Goal: Information Seeking & Learning: Learn about a topic

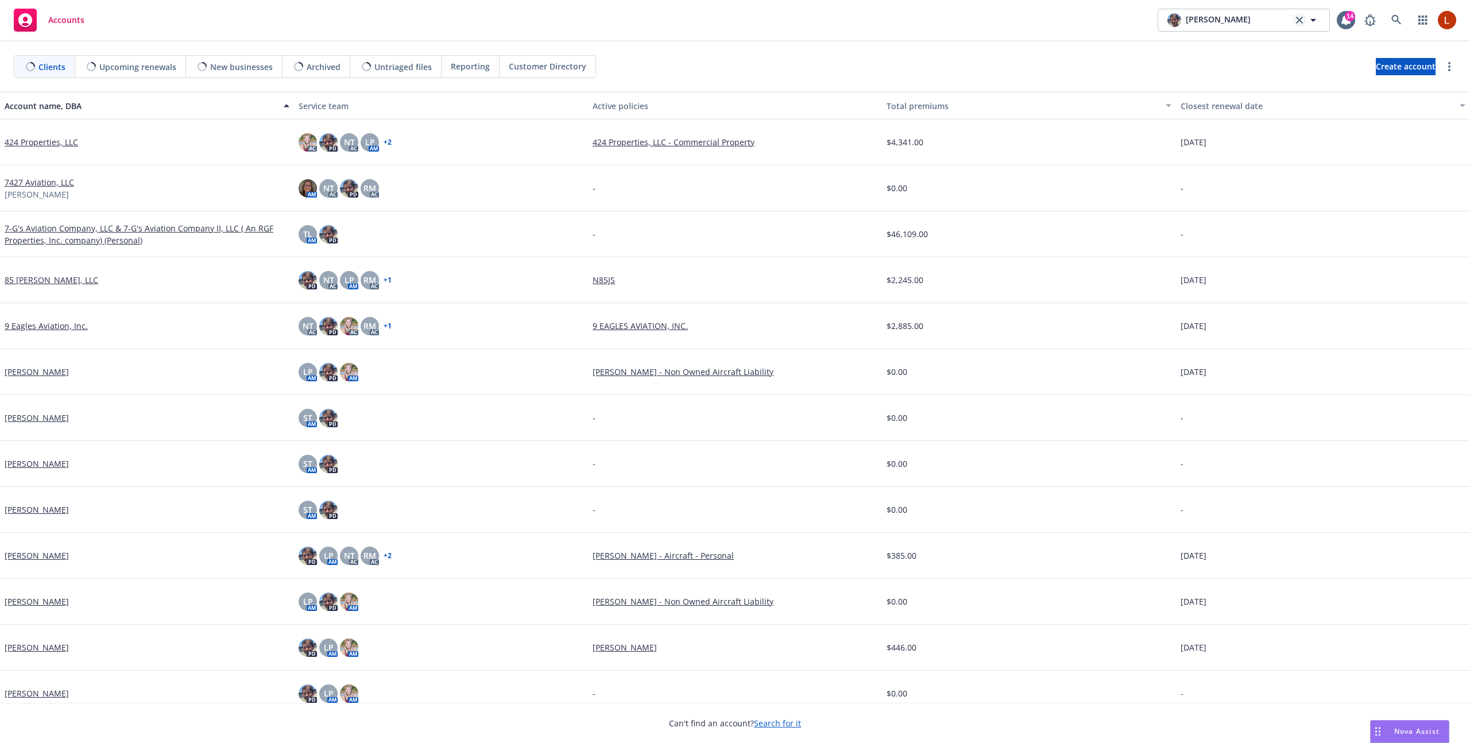
click at [1299, 24] on link "clear selection" at bounding box center [1300, 20] width 14 height 14
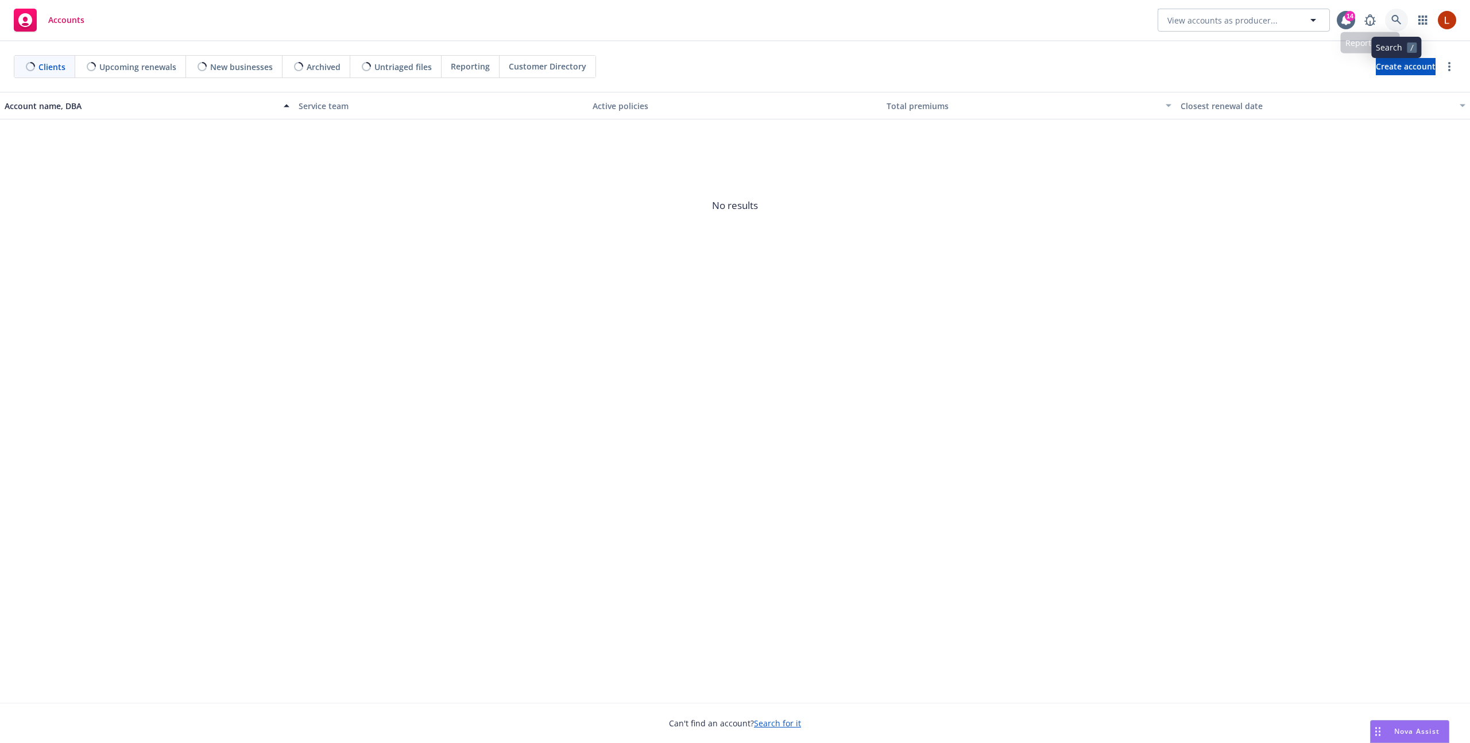
click at [1390, 19] on link at bounding box center [1396, 20] width 23 height 23
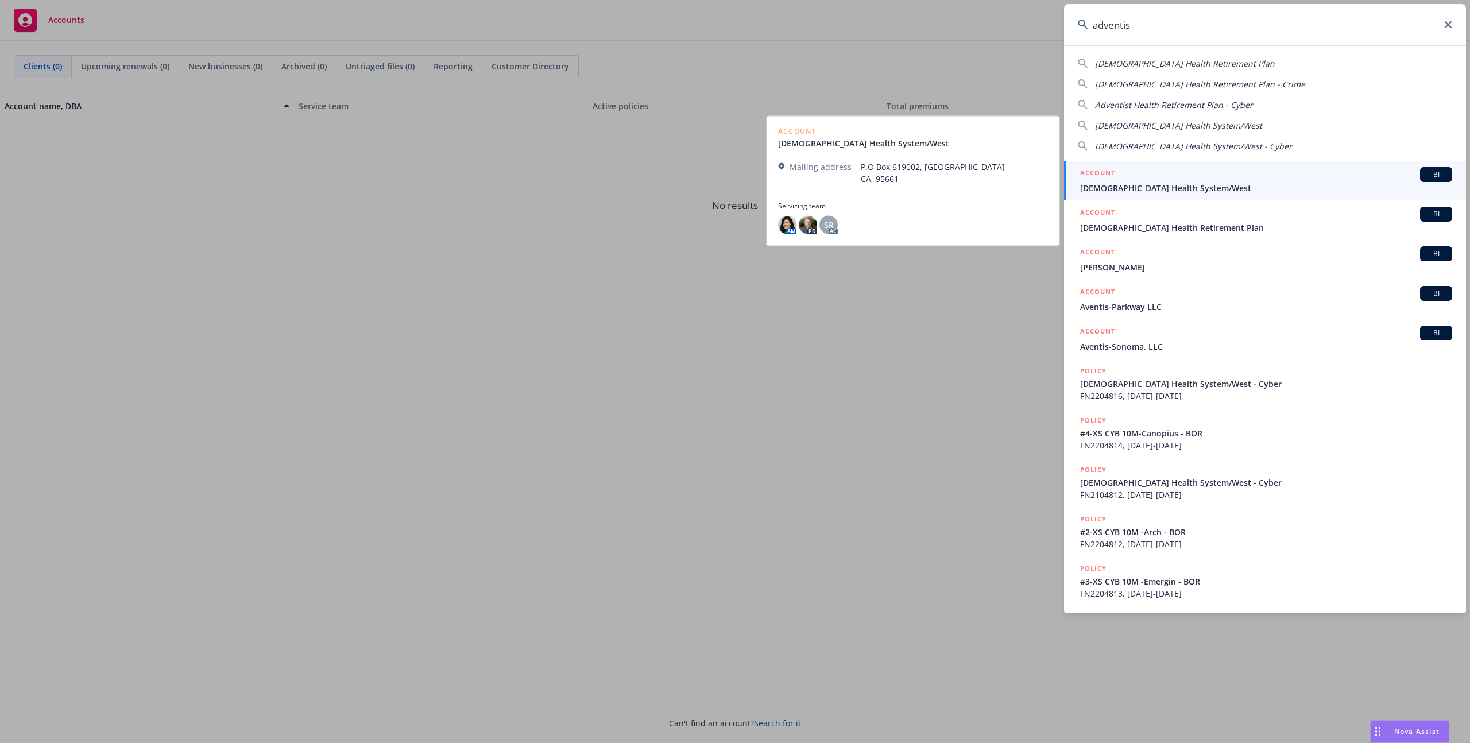
type input "adventis"
click at [1248, 179] on div "ACCOUNT BI" at bounding box center [1266, 174] width 372 height 15
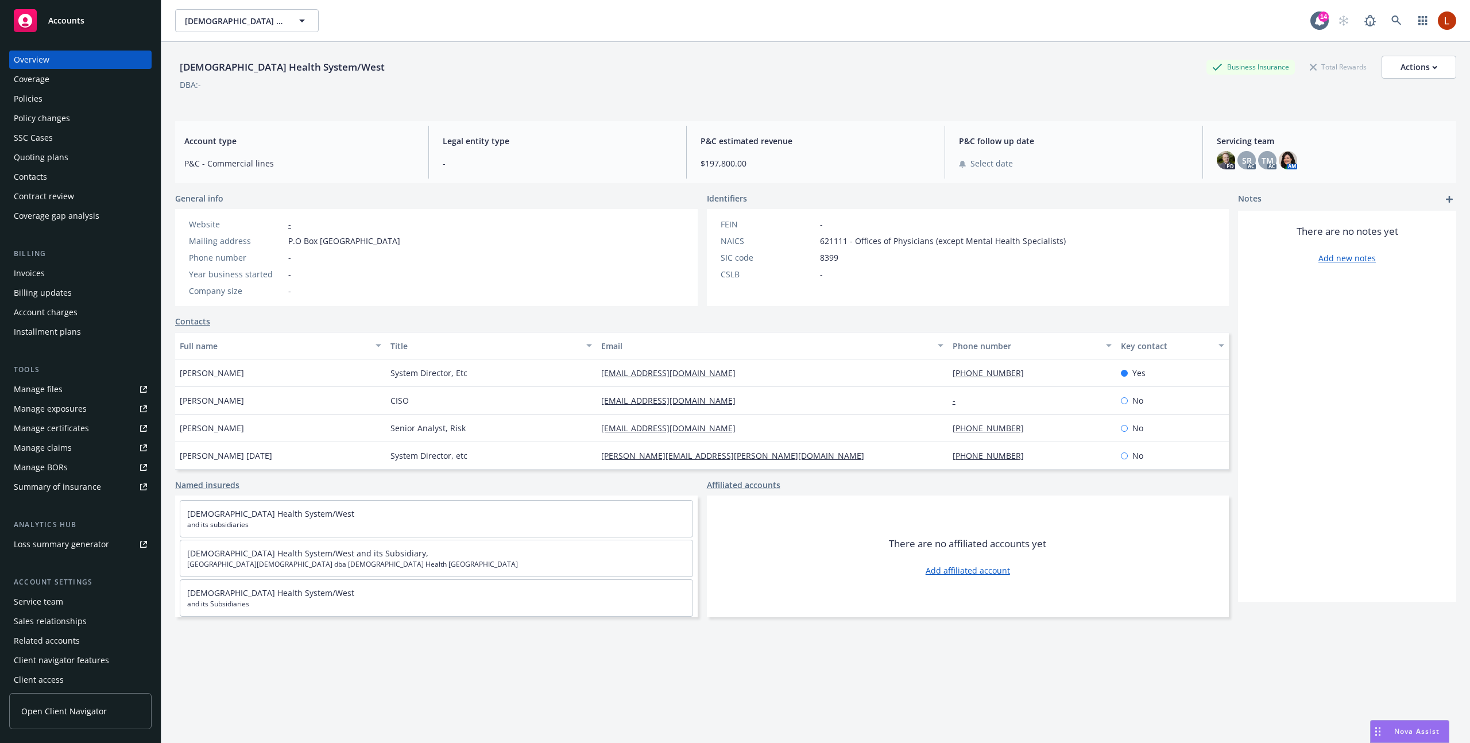
click at [96, 78] on div "Coverage" at bounding box center [80, 79] width 133 height 18
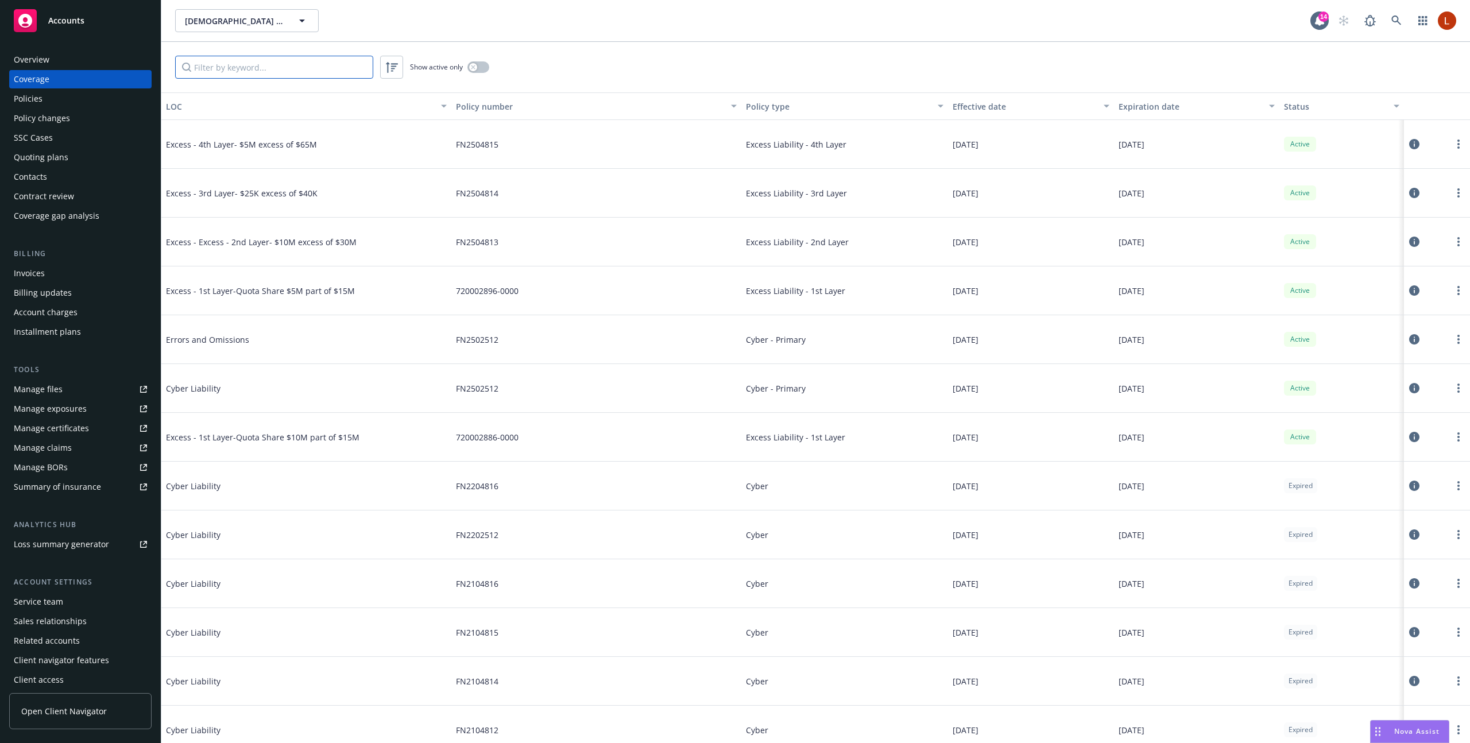
click at [243, 61] on input "Filter by keyword..." at bounding box center [274, 67] width 198 height 23
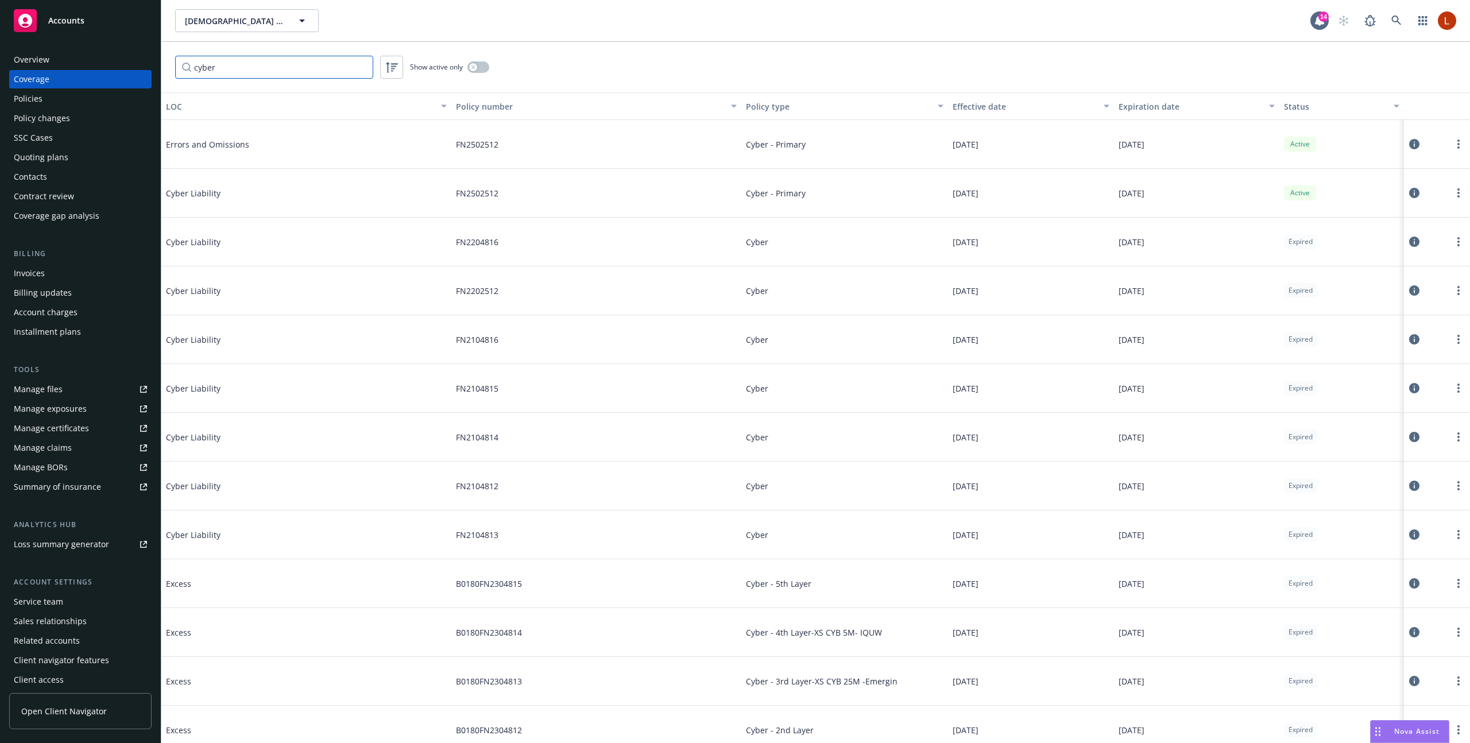
type input "cyber"
click at [1413, 191] on icon at bounding box center [1414, 193] width 10 height 10
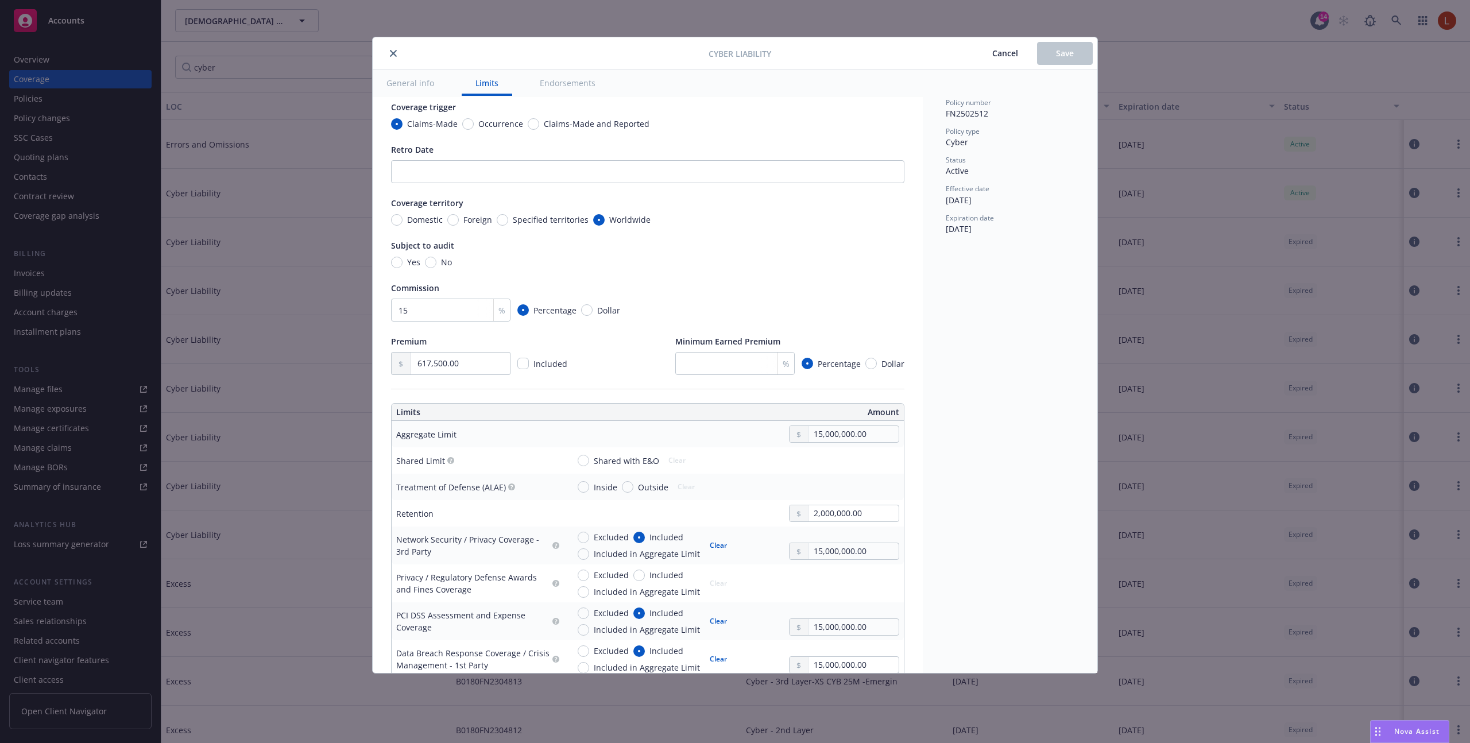
scroll to position [91, 0]
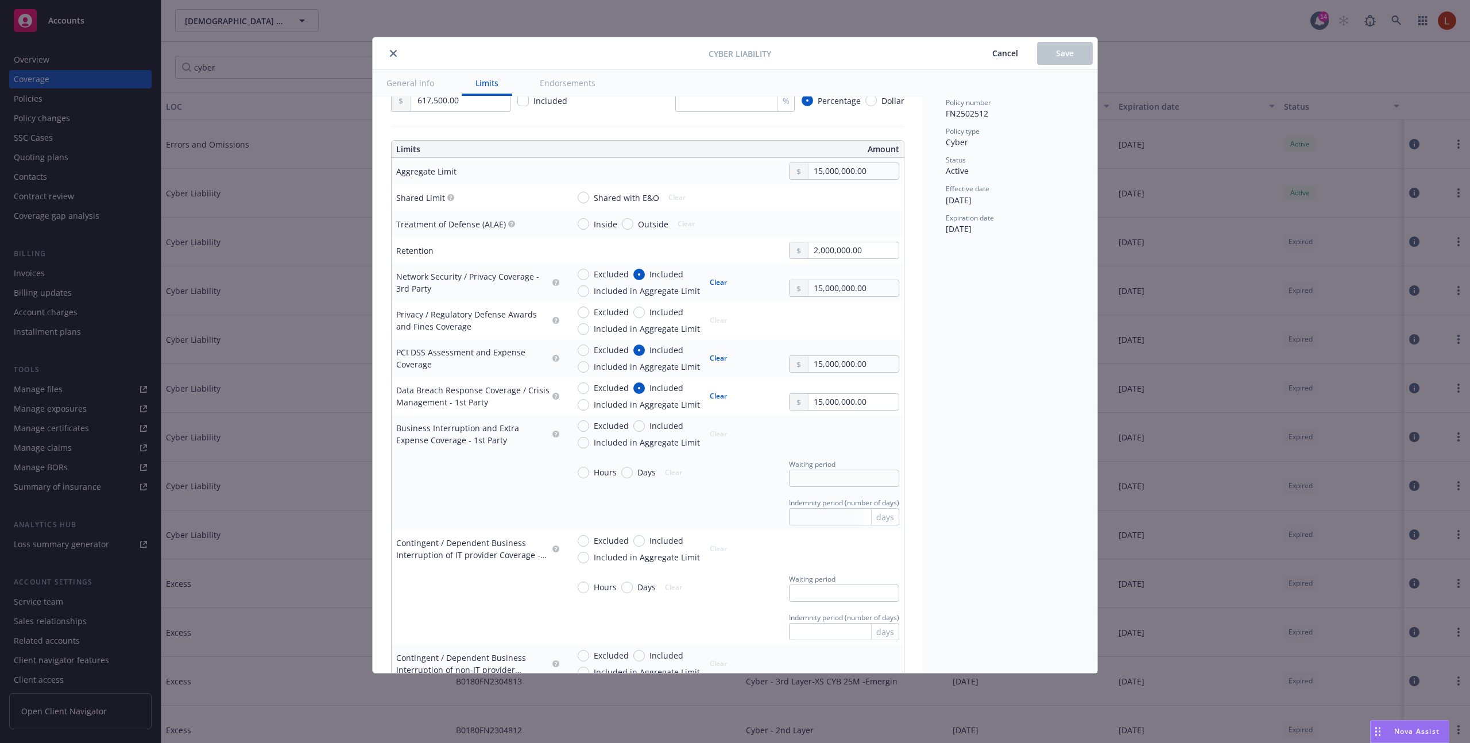
type textarea "x"
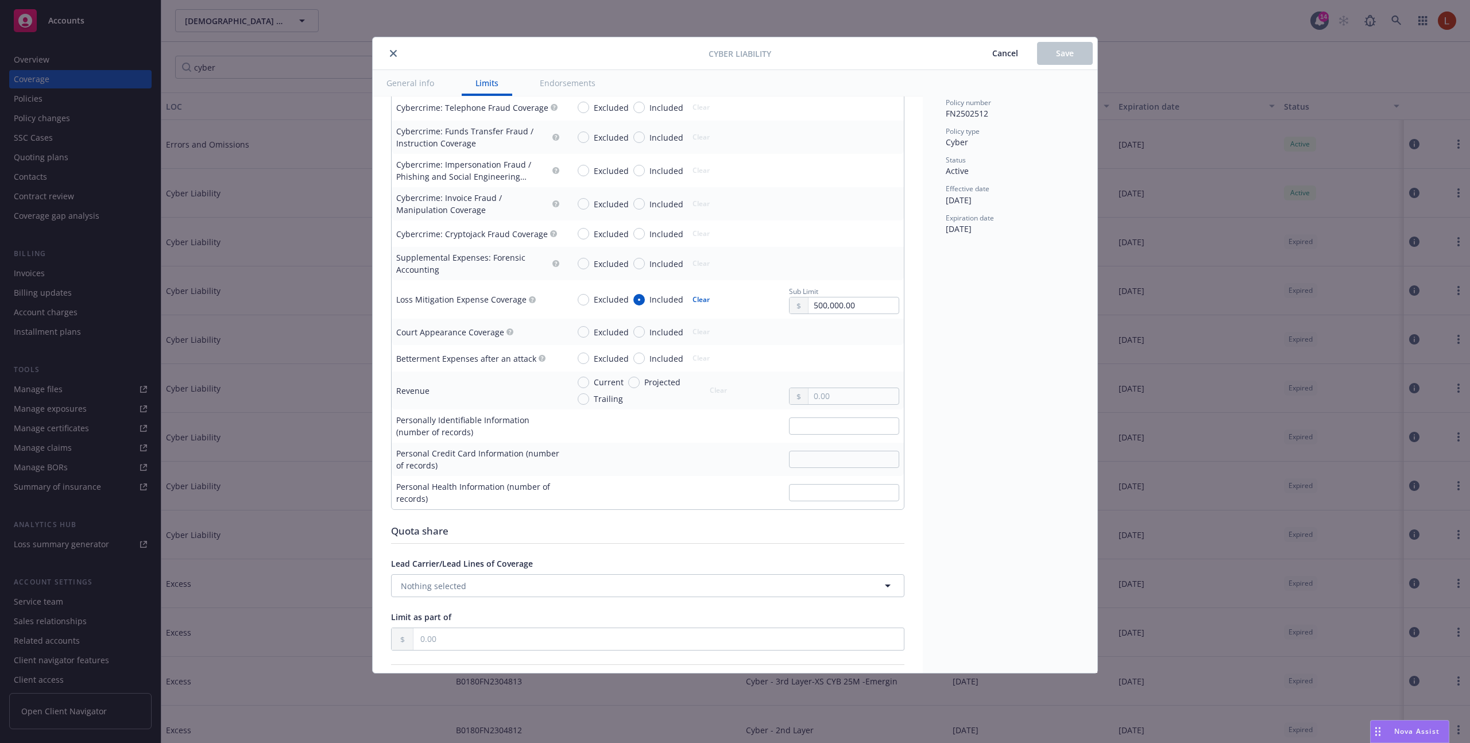
scroll to position [1762, 0]
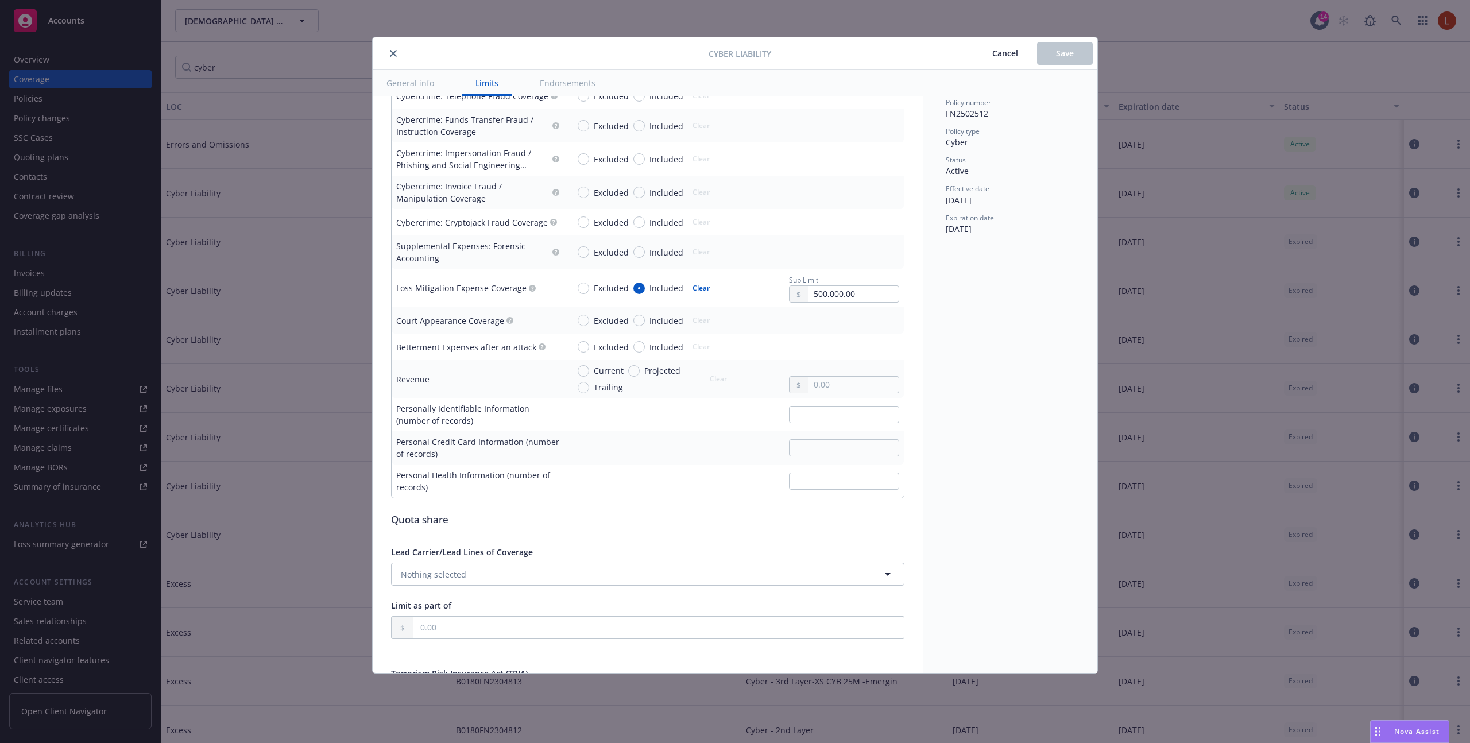
click at [1157, 299] on div "Cyber Liability Cancel Save General info Limits Endorsements Display name Cover…" at bounding box center [735, 371] width 1470 height 743
click at [1008, 48] on span "Cancel" at bounding box center [1005, 53] width 26 height 11
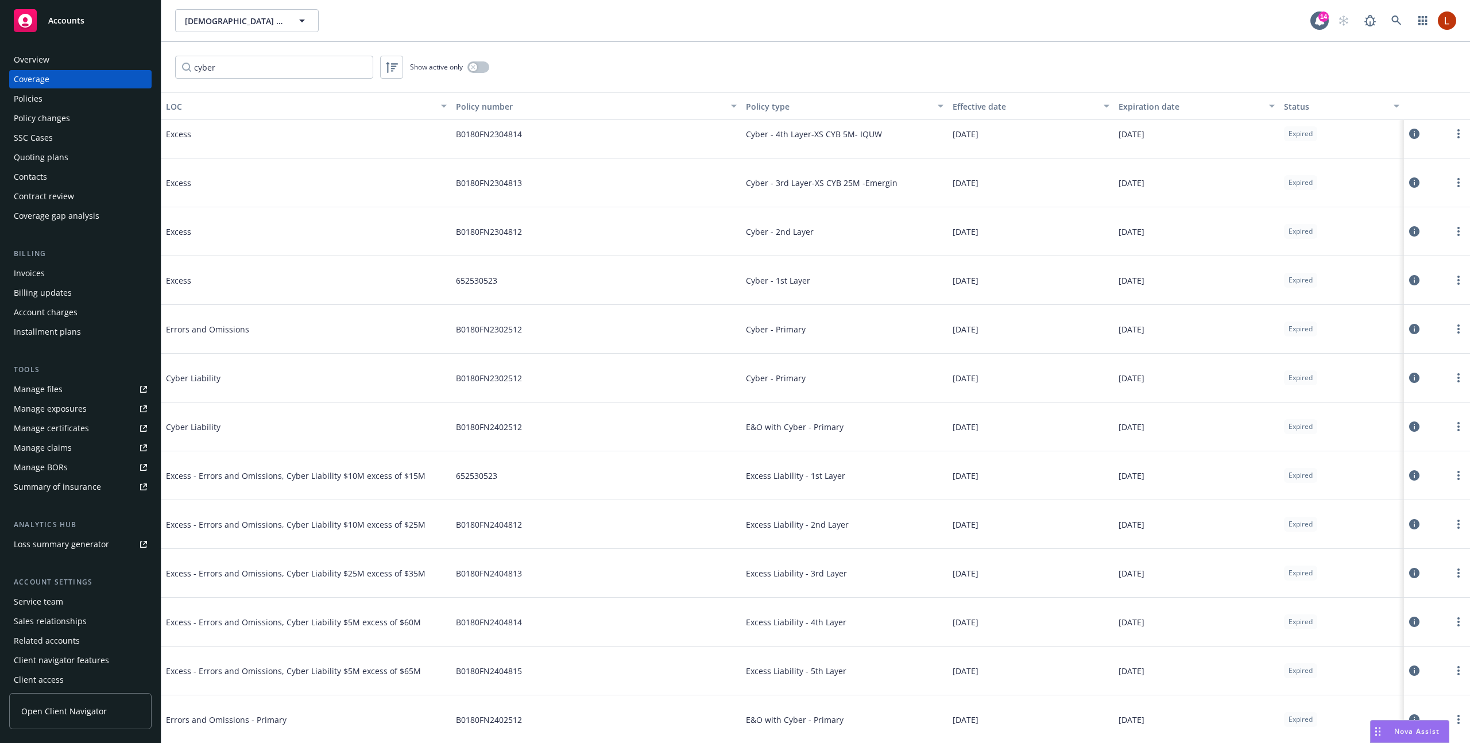
scroll to position [474, 0]
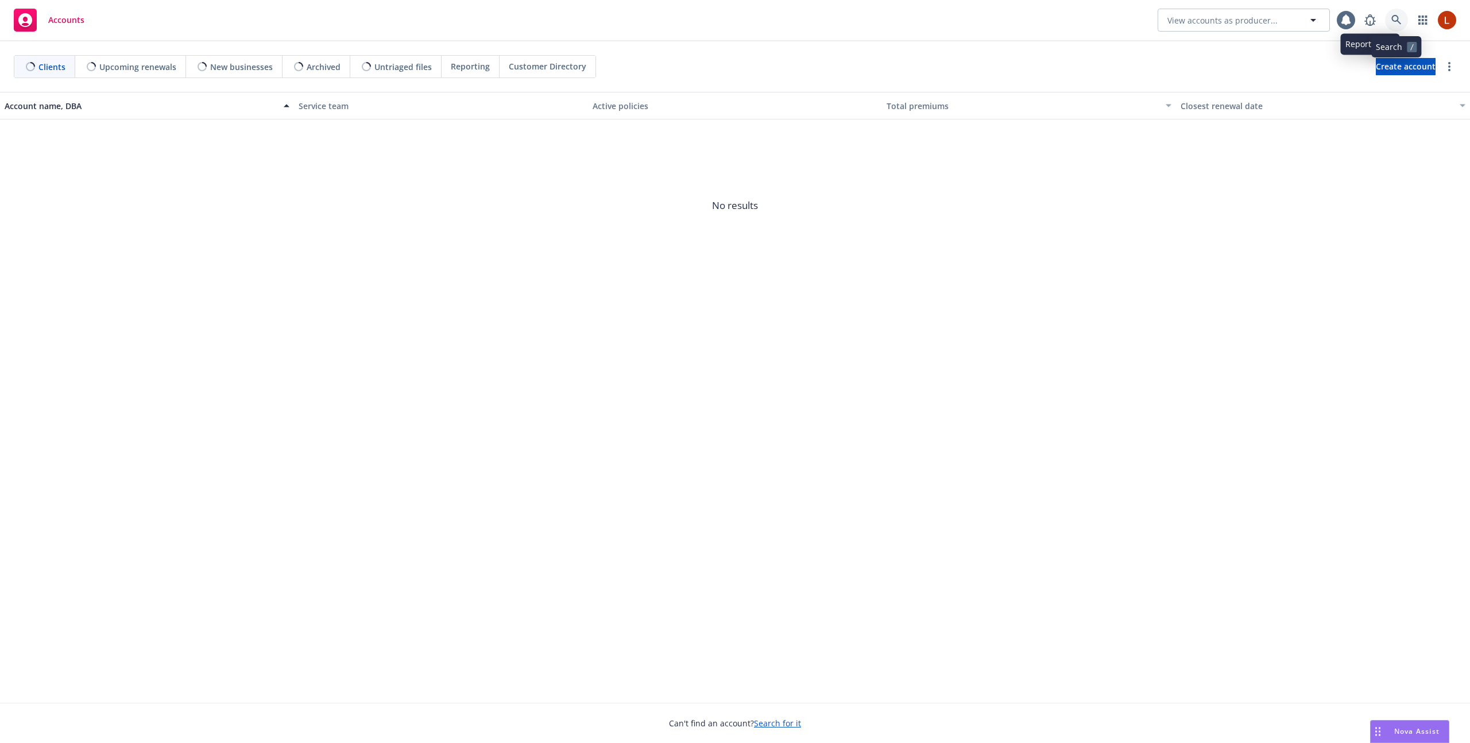
click at [1394, 21] on icon at bounding box center [1396, 20] width 10 height 10
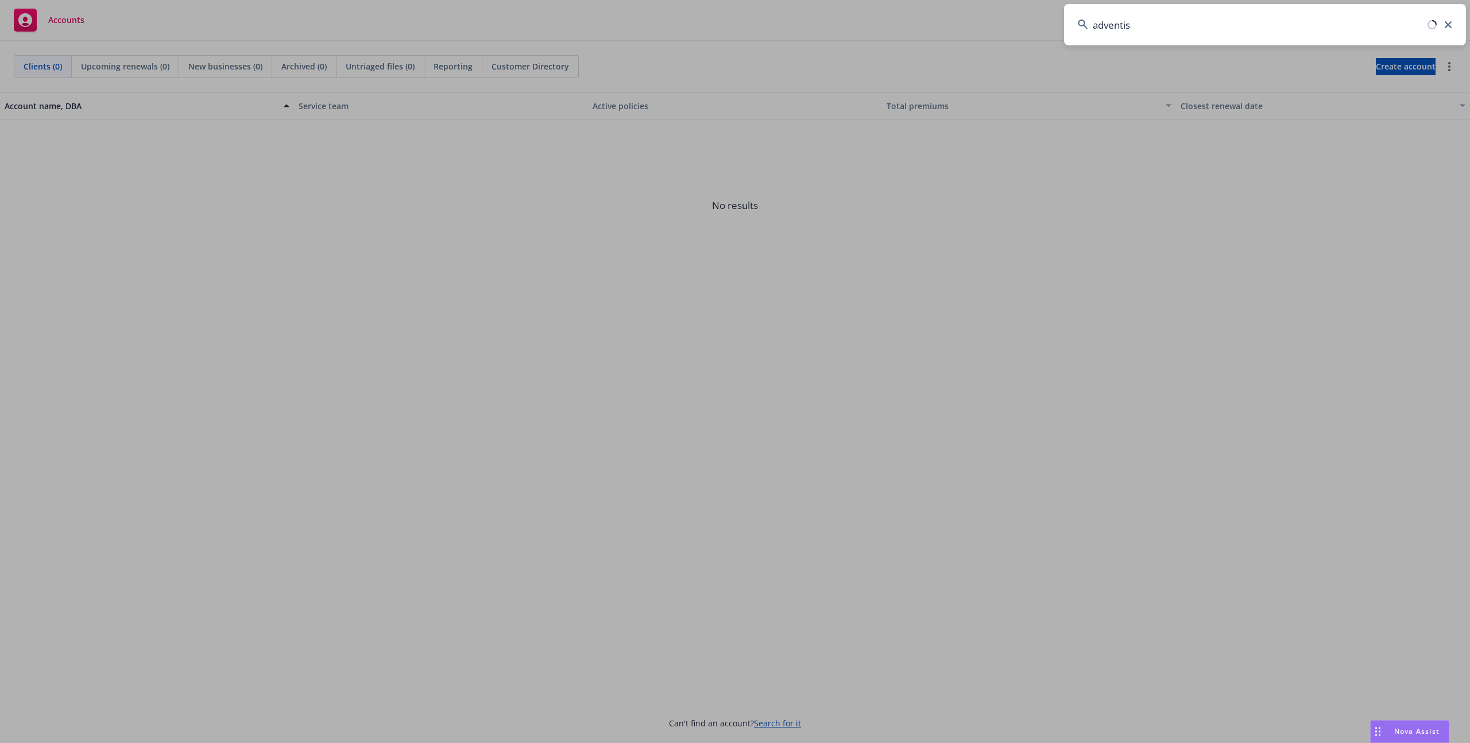
type input "adventis"
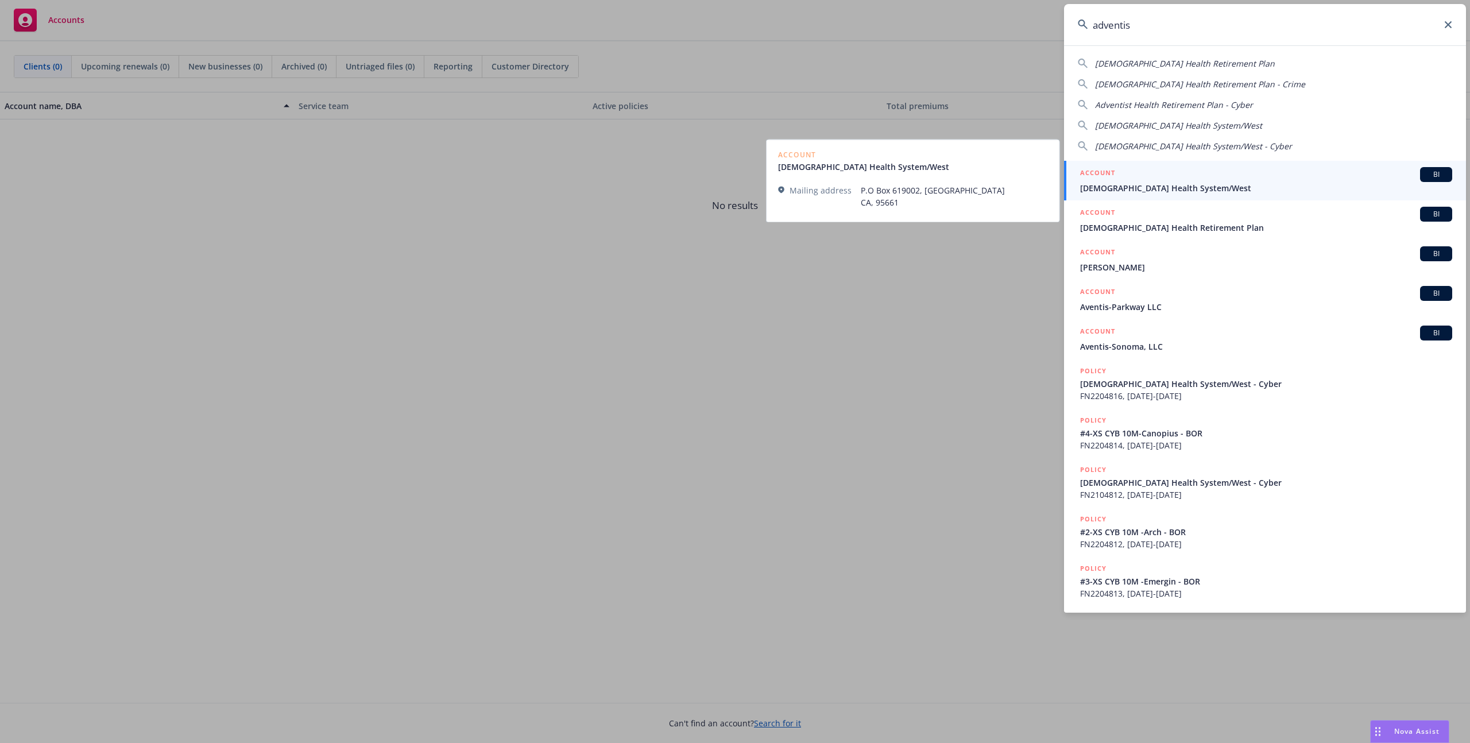
click at [1228, 183] on span "[DEMOGRAPHIC_DATA] Health System/West" at bounding box center [1266, 188] width 372 height 12
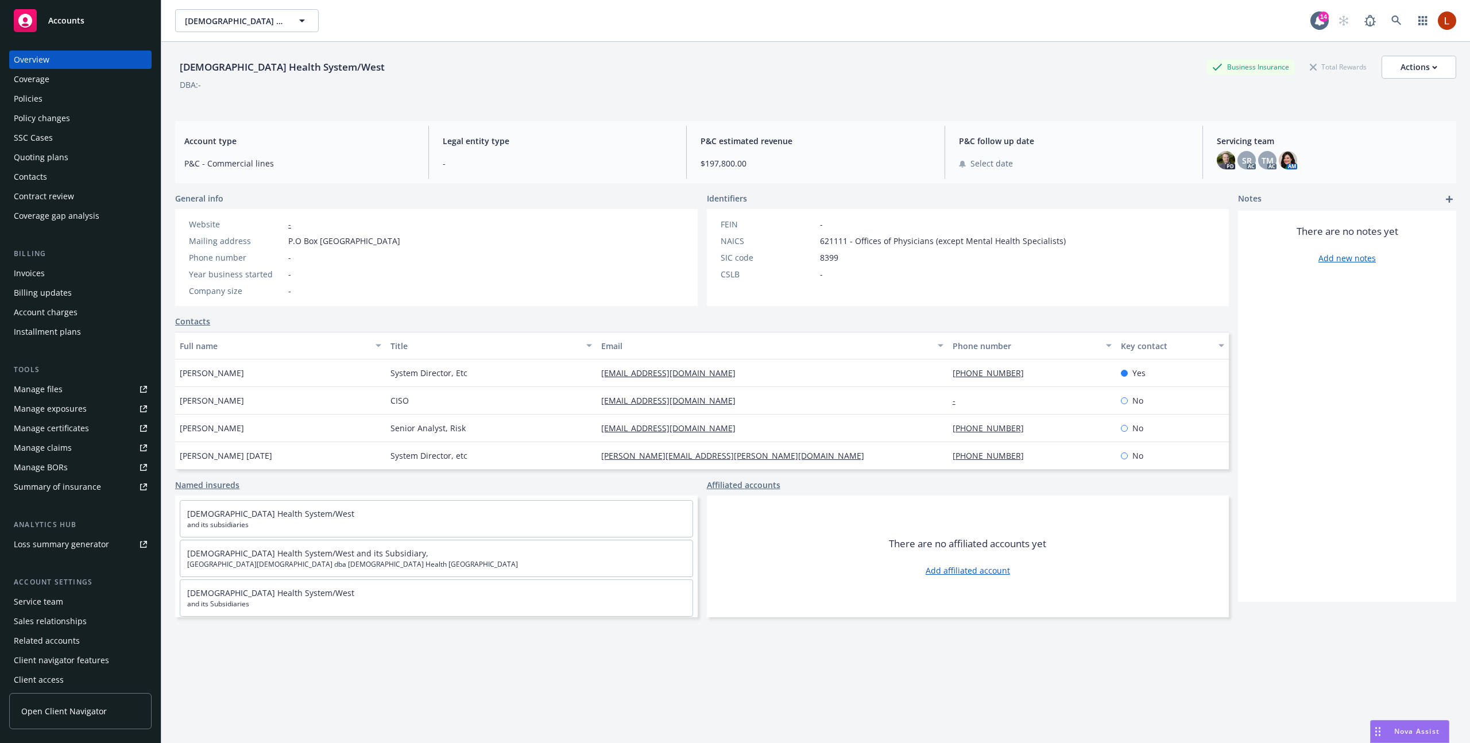
click at [57, 385] on div "Manage files" at bounding box center [38, 389] width 49 height 18
click at [63, 100] on div "Policies" at bounding box center [80, 99] width 133 height 18
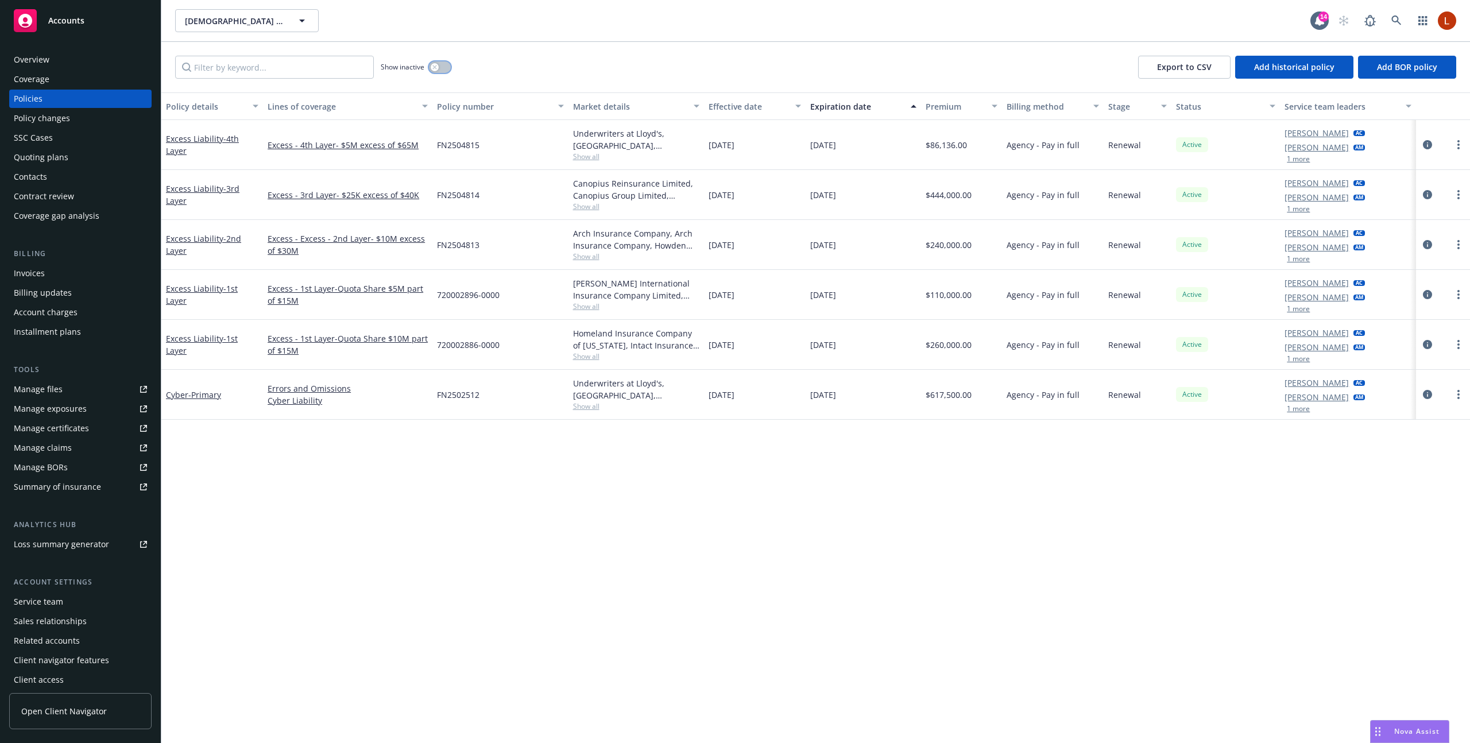
click at [439, 67] on button "button" at bounding box center [440, 66] width 22 height 11
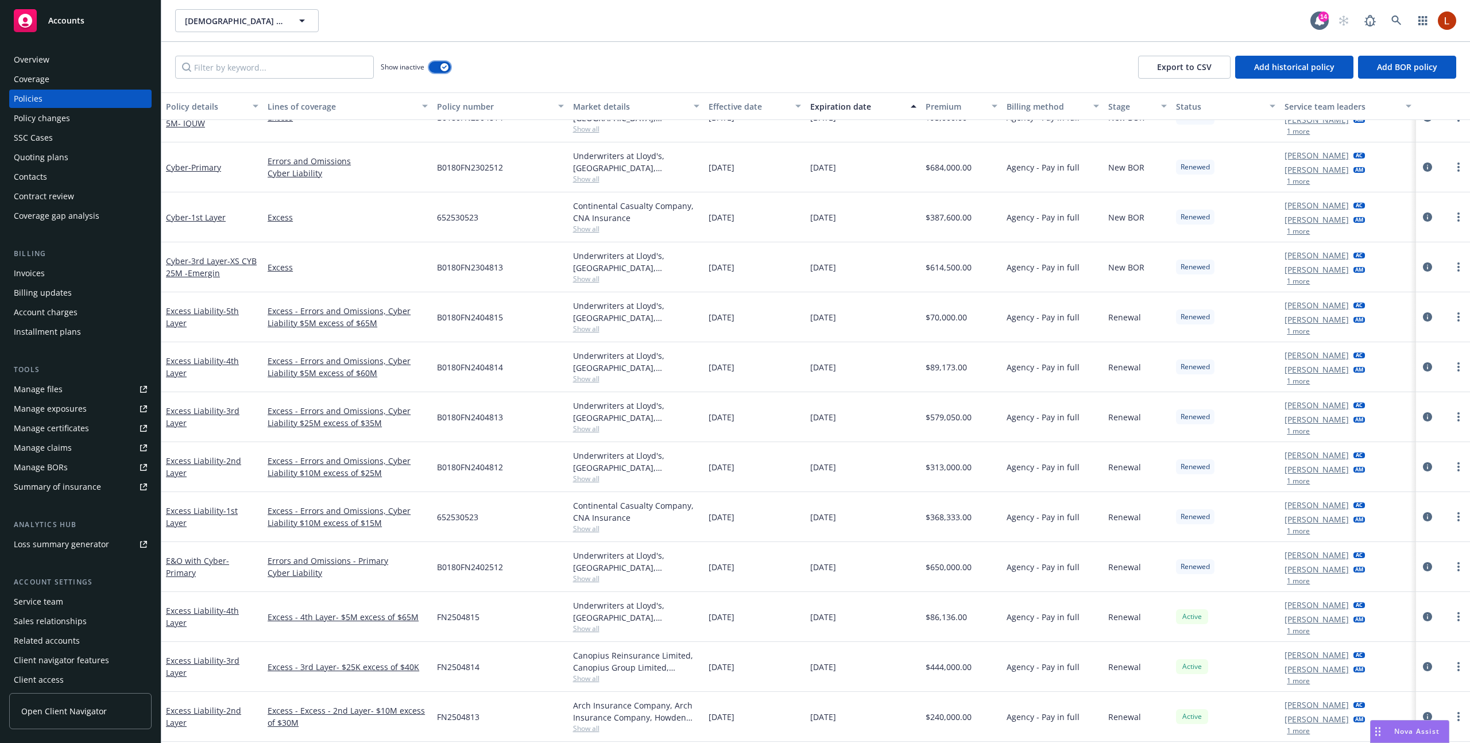
scroll to position [776, 0]
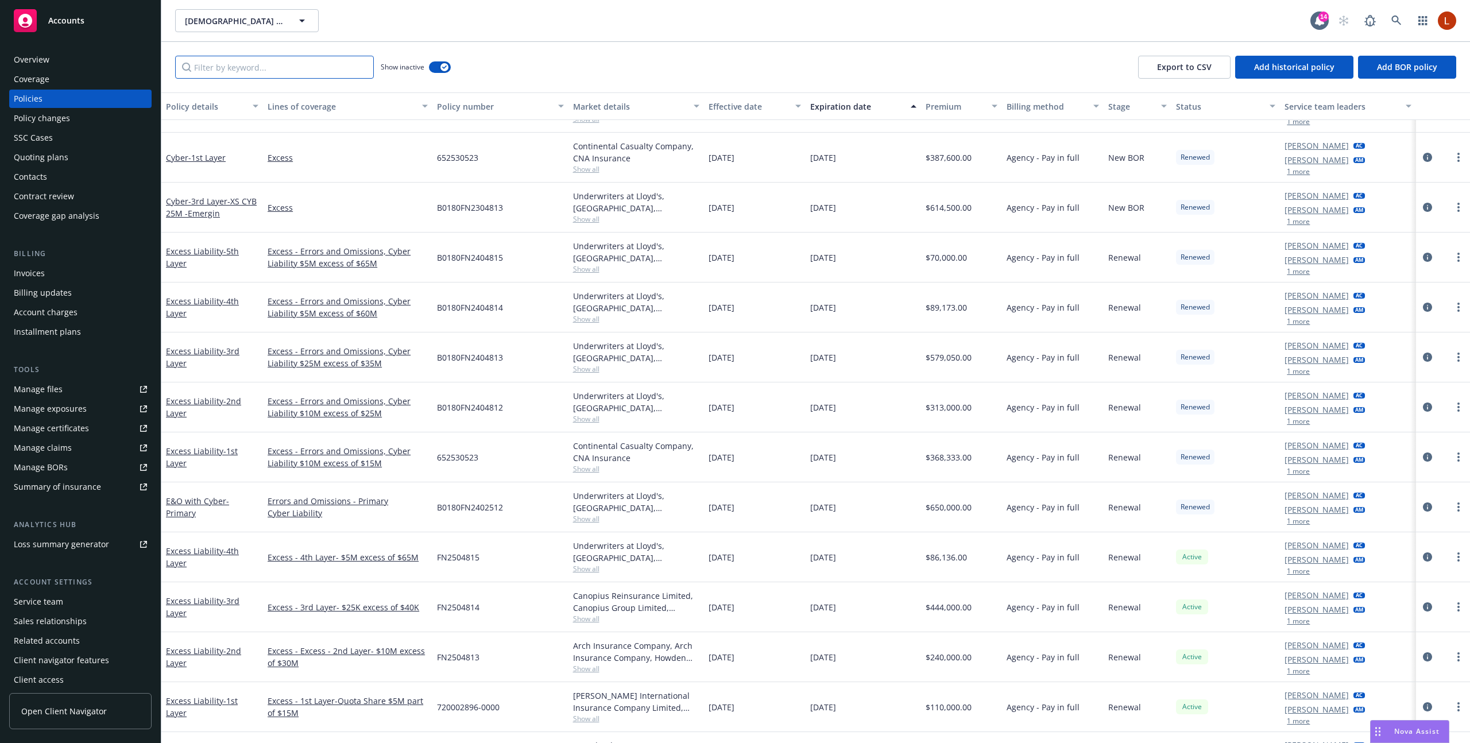
click at [283, 74] on input "Filter by keyword..." at bounding box center [274, 67] width 199 height 23
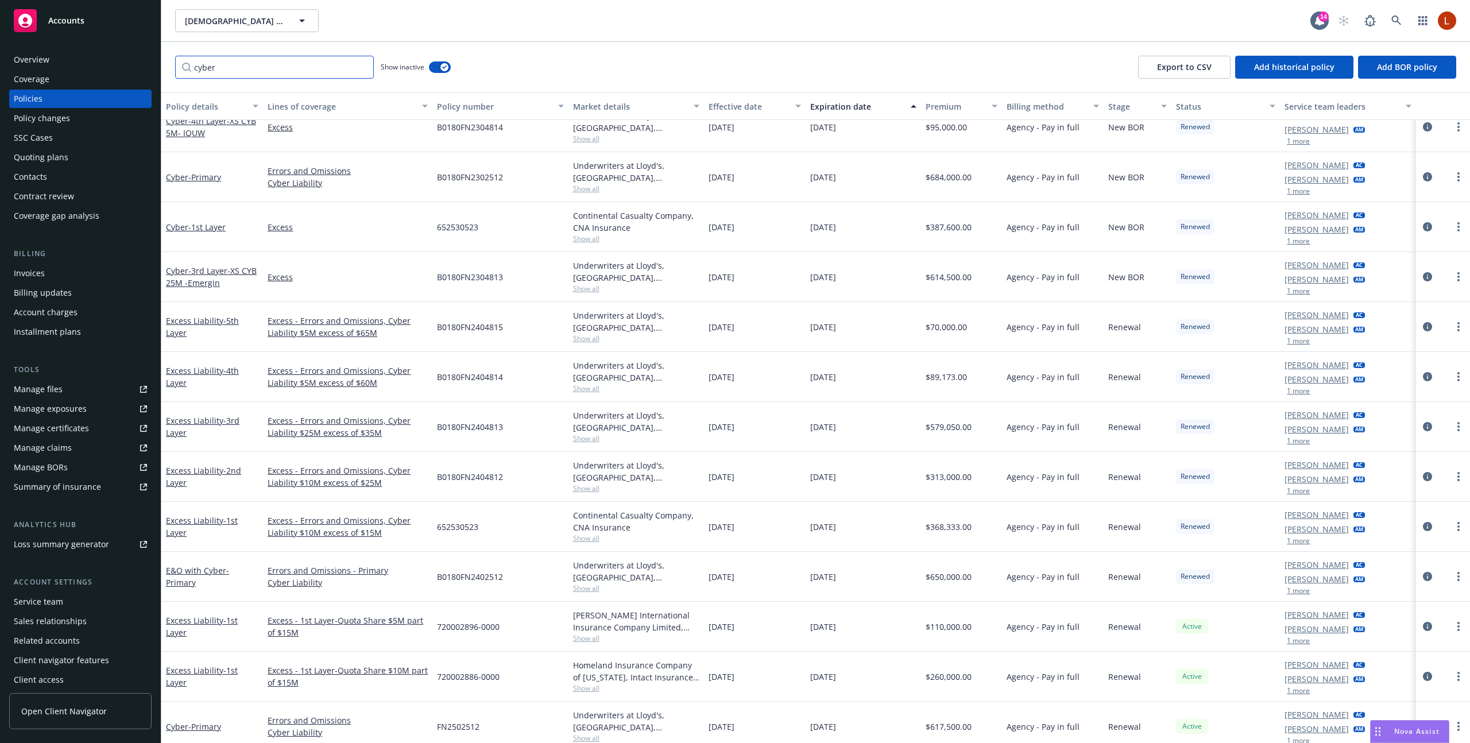
scroll to position [710, 0]
type input "cyber"
click at [1423, 281] on icon "circleInformation" at bounding box center [1427, 277] width 9 height 9
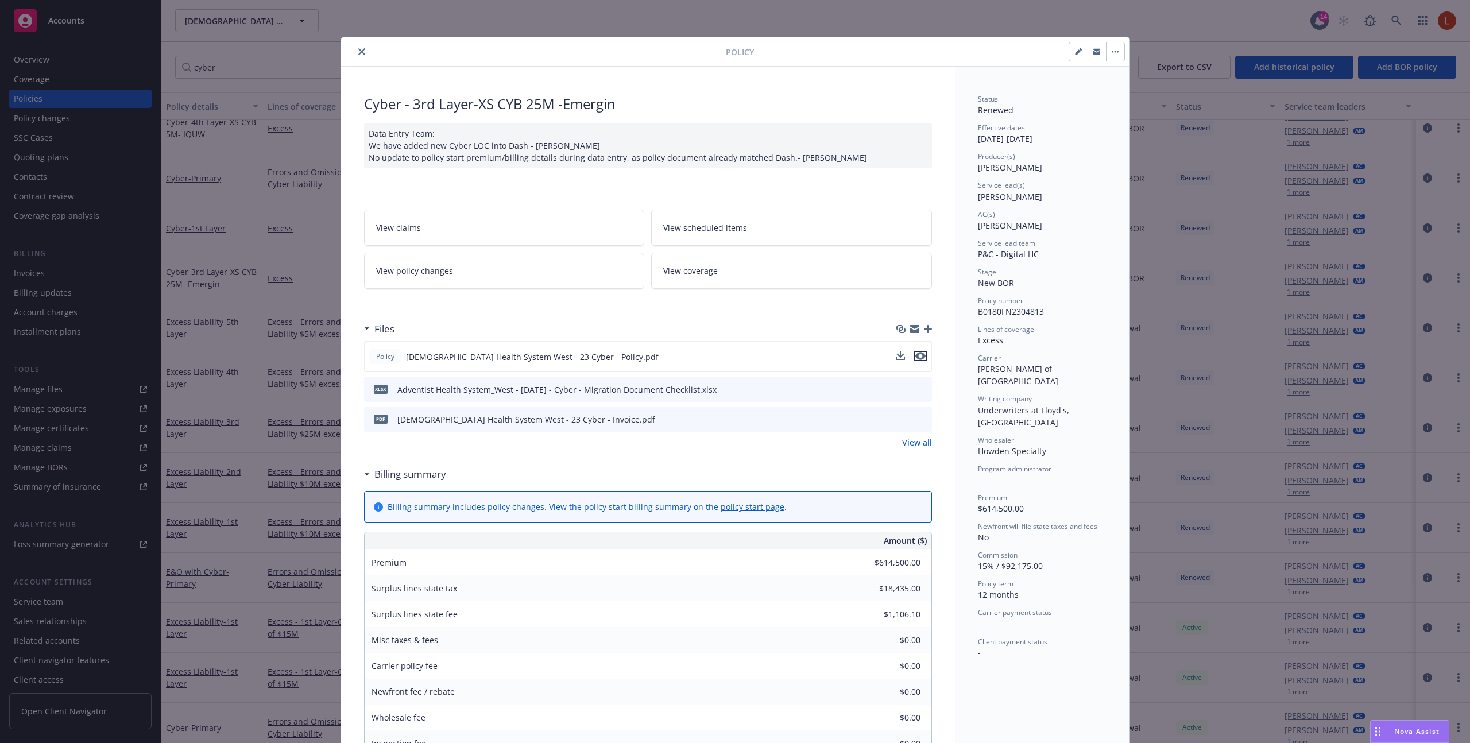
click at [919, 357] on icon "preview file" at bounding box center [920, 356] width 10 height 8
click at [908, 440] on link "View all" at bounding box center [917, 442] width 30 height 12
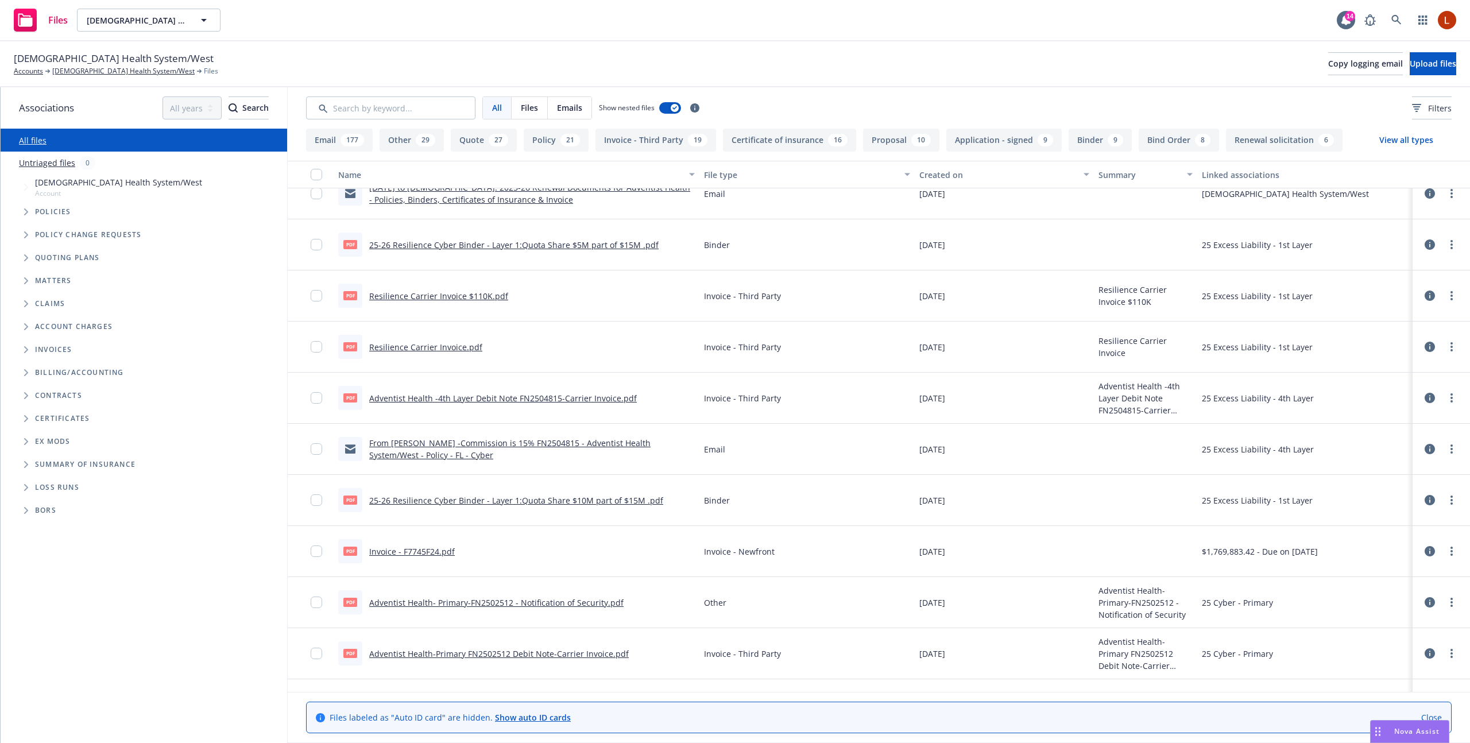
scroll to position [539, 0]
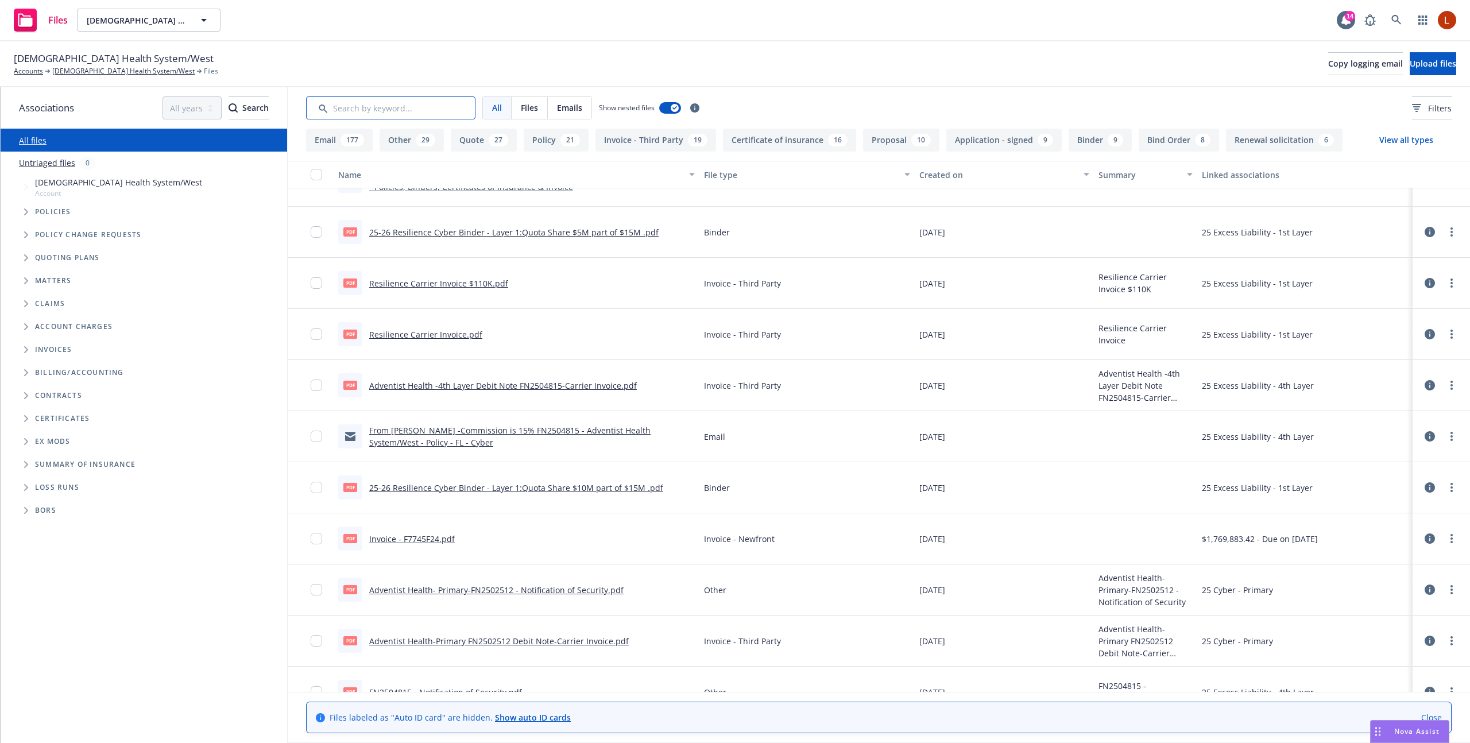
click at [415, 105] on input "Search by keyword..." at bounding box center [390, 107] width 169 height 23
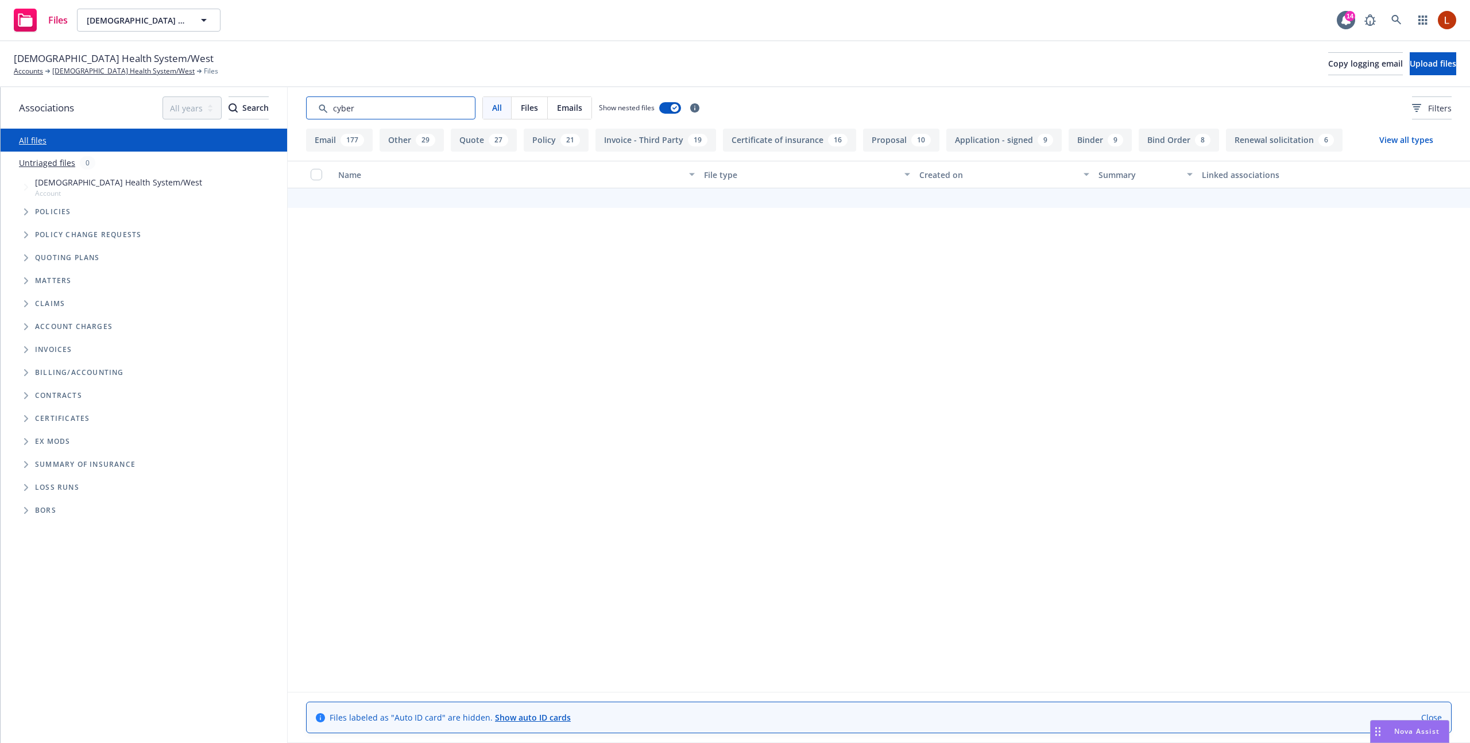
type input "cyber"
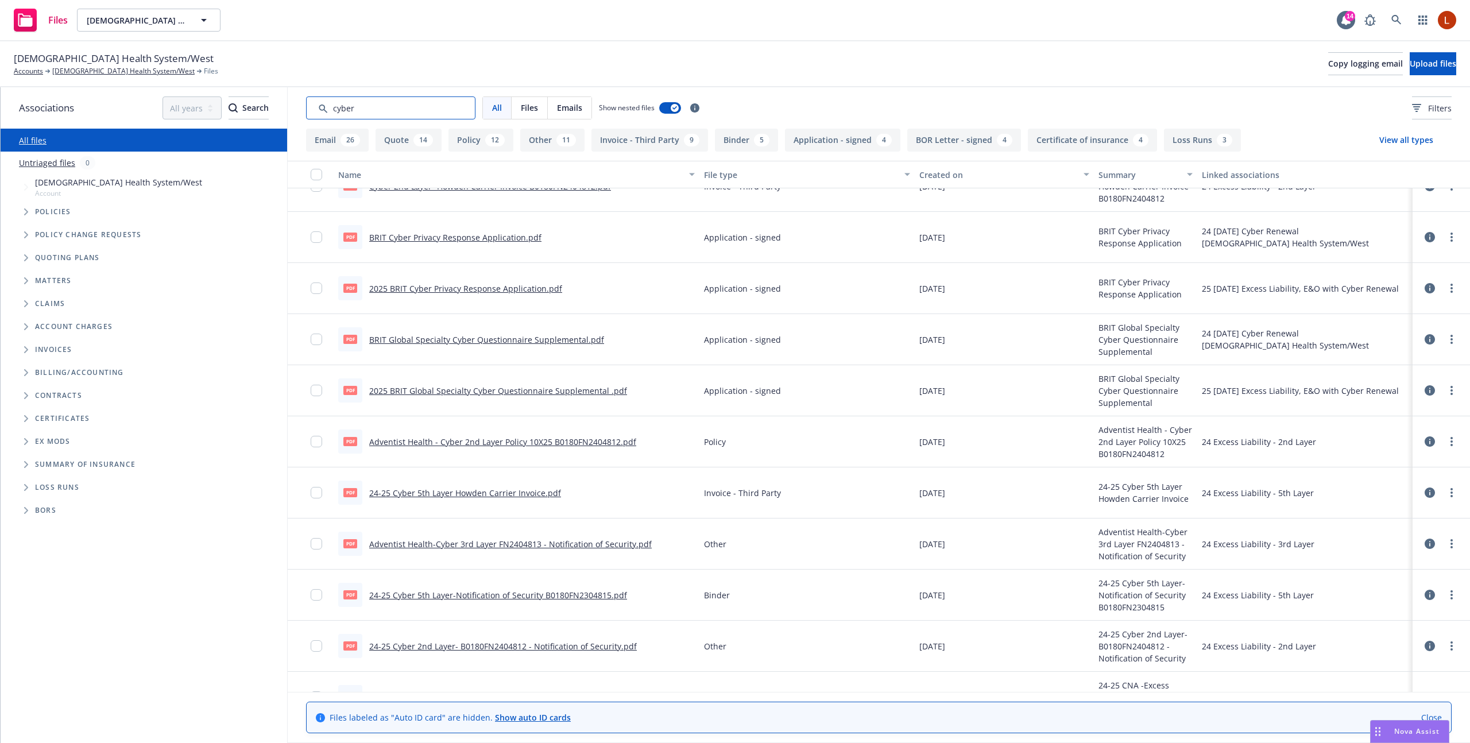
scroll to position [260, 0]
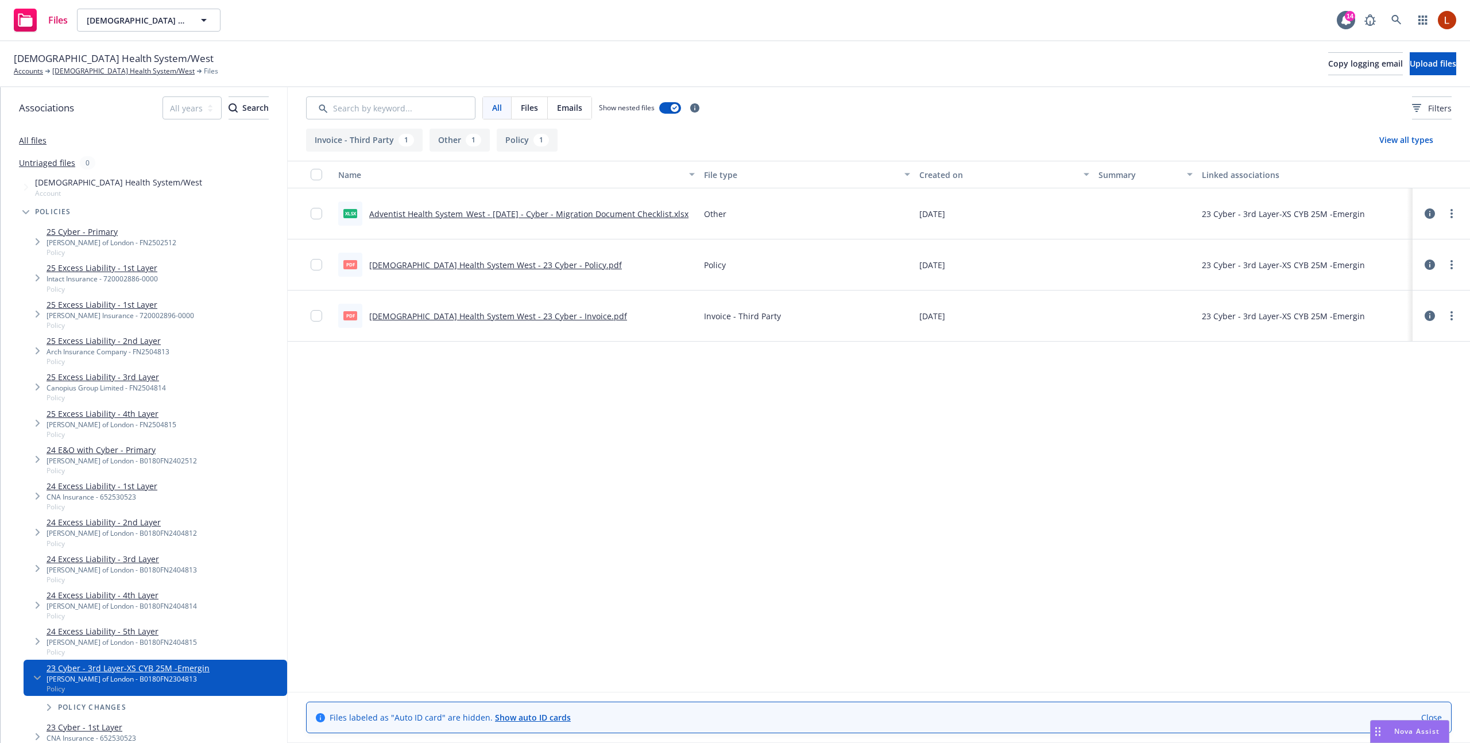
click at [138, 451] on link "24 E&O with Cyber - Primary" at bounding box center [122, 450] width 150 height 12
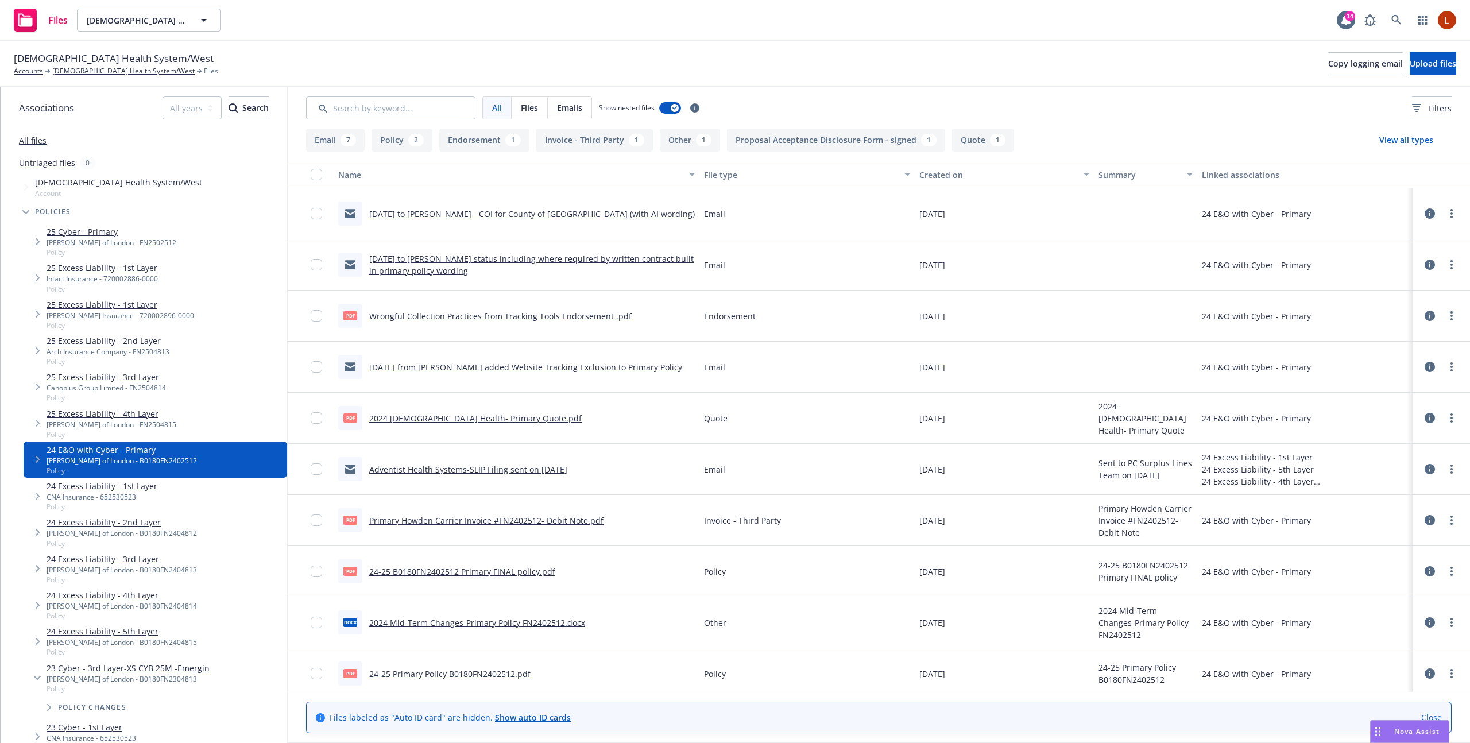
click at [36, 457] on icon "Tree Example" at bounding box center [38, 459] width 4 height 7
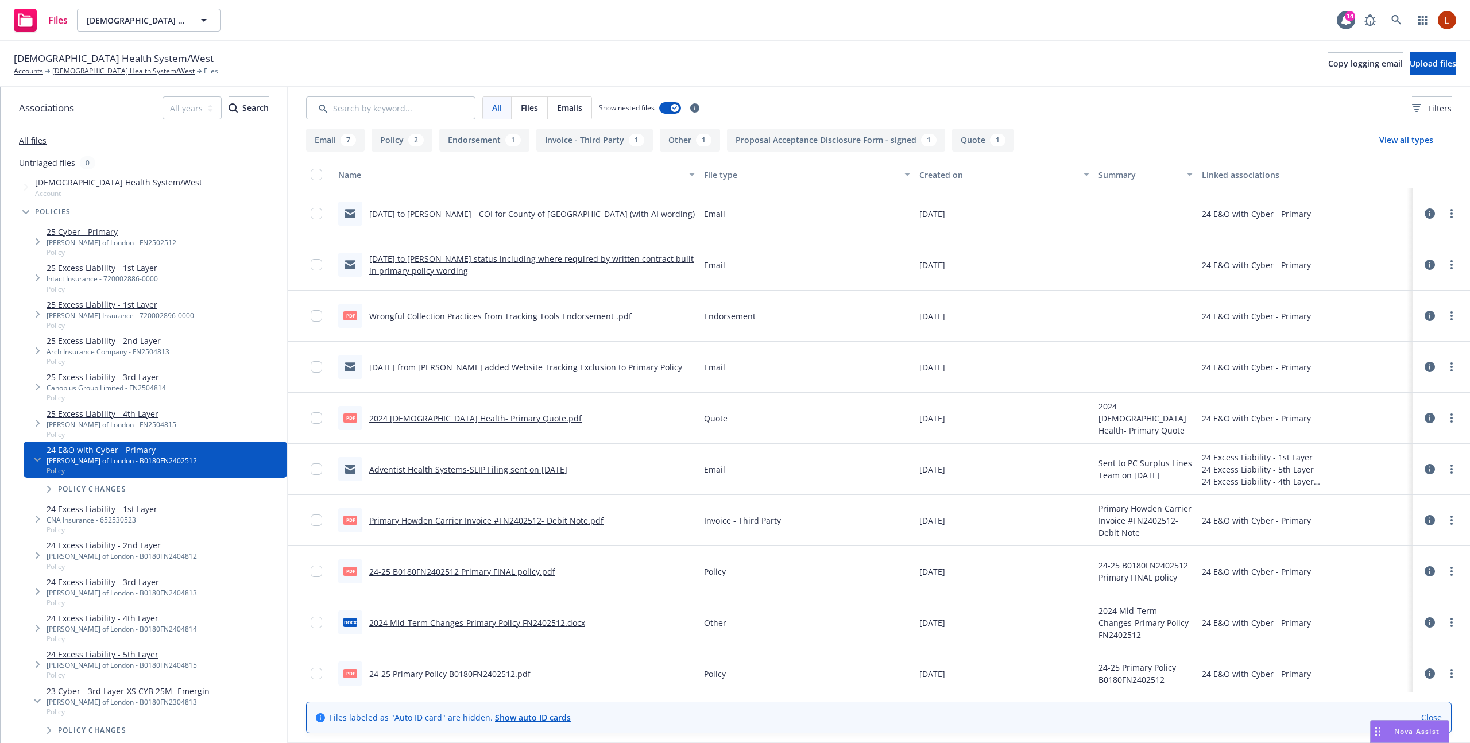
scroll to position [2, 0]
click at [509, 570] on link "24-25 B0180FN2402512 Primary FINAL policy.pdf" at bounding box center [462, 569] width 186 height 11
click at [1160, 566] on span "24-25 B0180FN2402512 Primary FINAL policy" at bounding box center [1146, 569] width 94 height 24
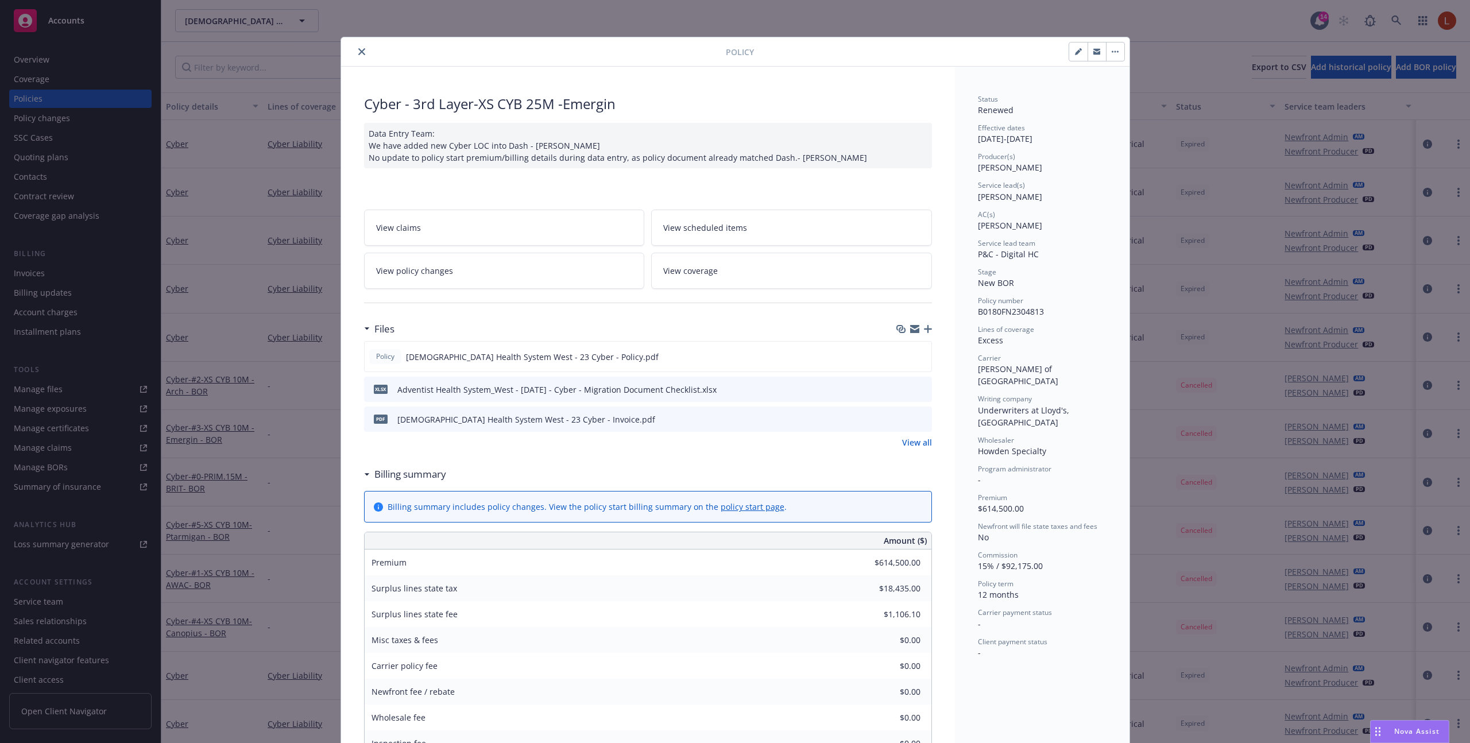
click at [363, 55] on button "close" at bounding box center [362, 52] width 14 height 14
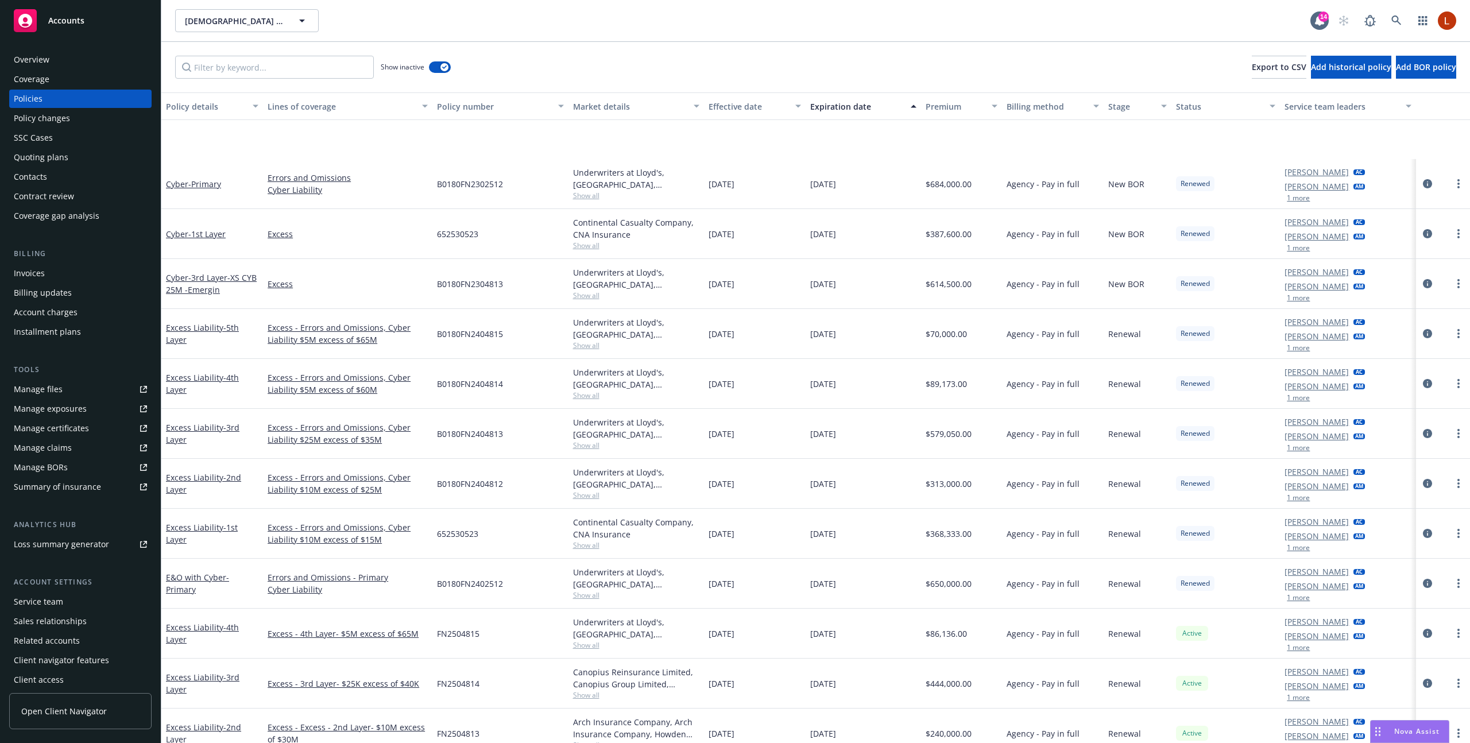
scroll to position [785, 0]
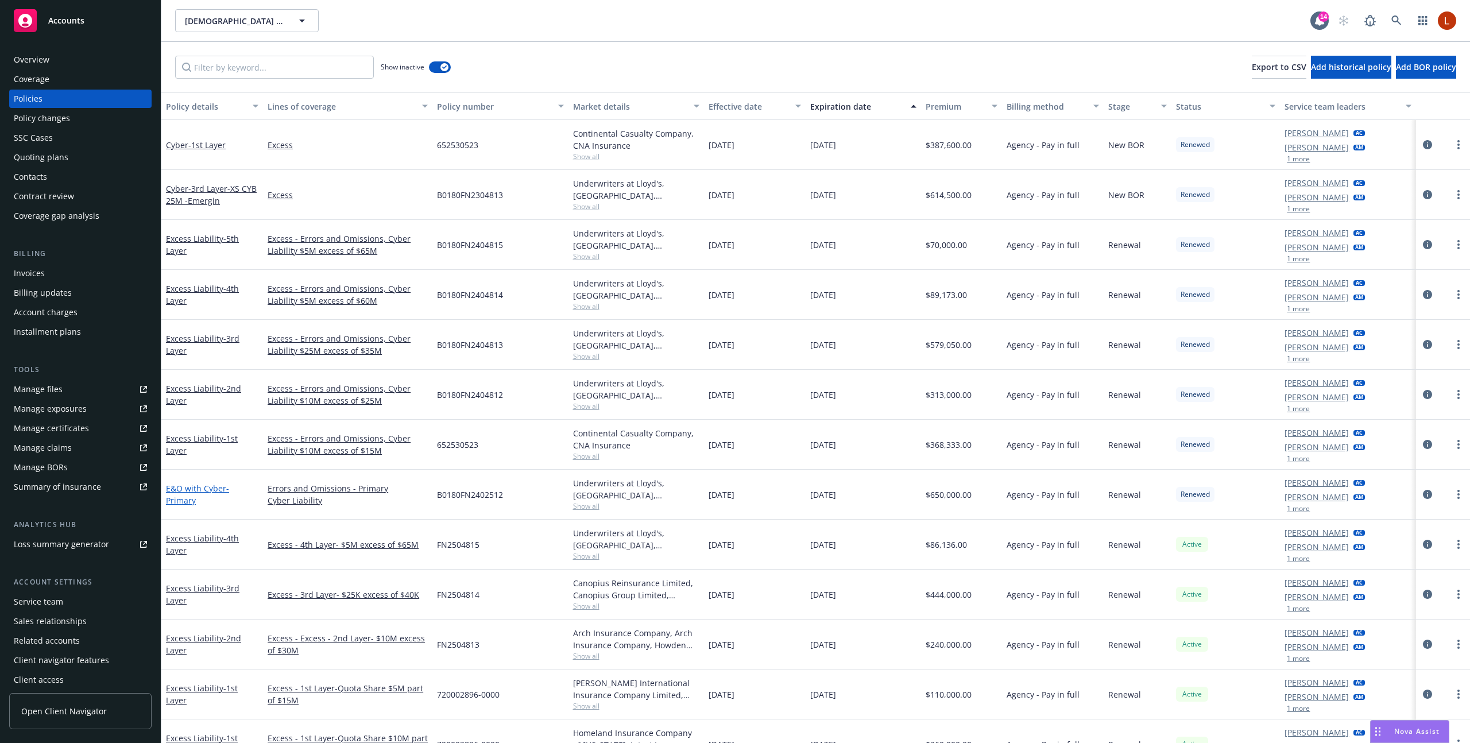
click at [182, 492] on link "E&O with Cyber - Primary" at bounding box center [197, 494] width 63 height 23
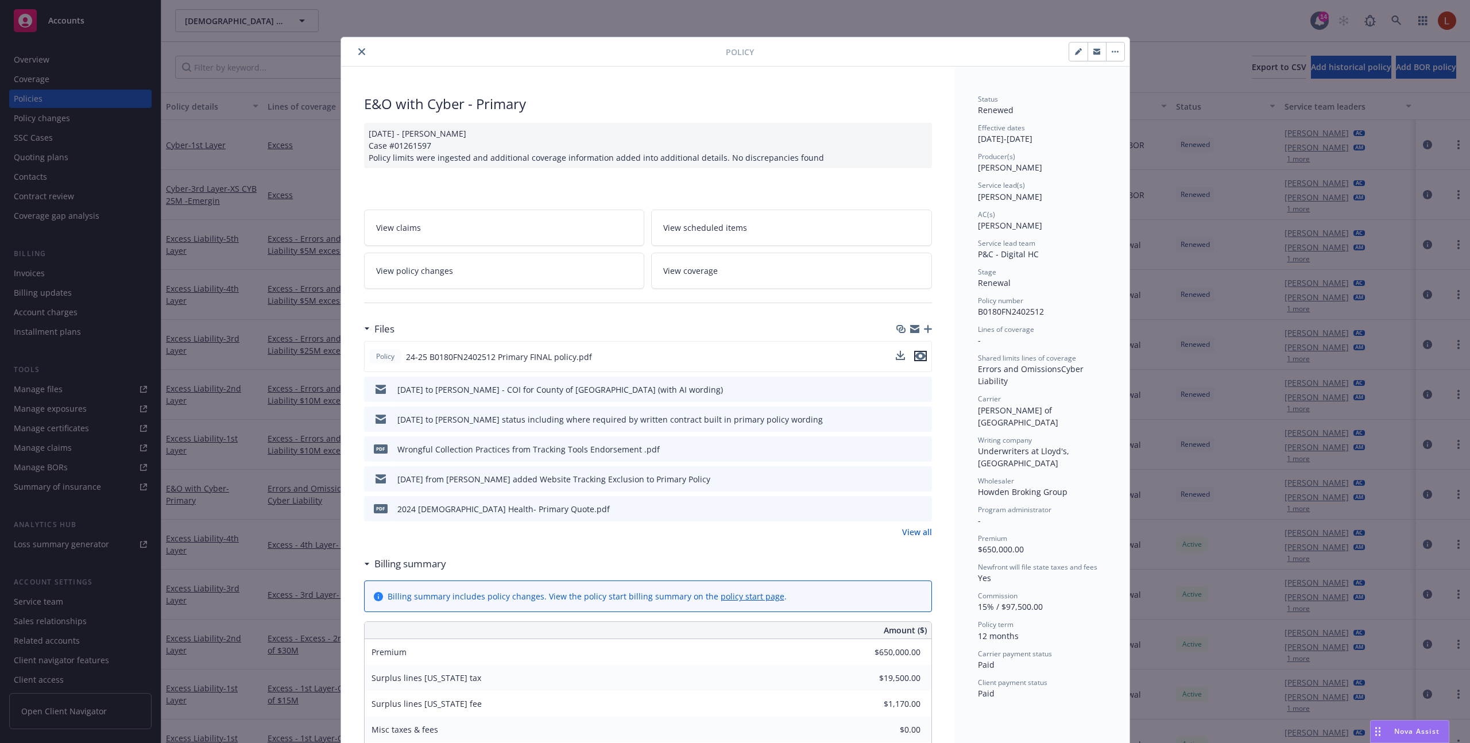
click at [921, 357] on icon "preview file" at bounding box center [920, 356] width 10 height 8
click at [745, 282] on link "View coverage" at bounding box center [791, 271] width 281 height 36
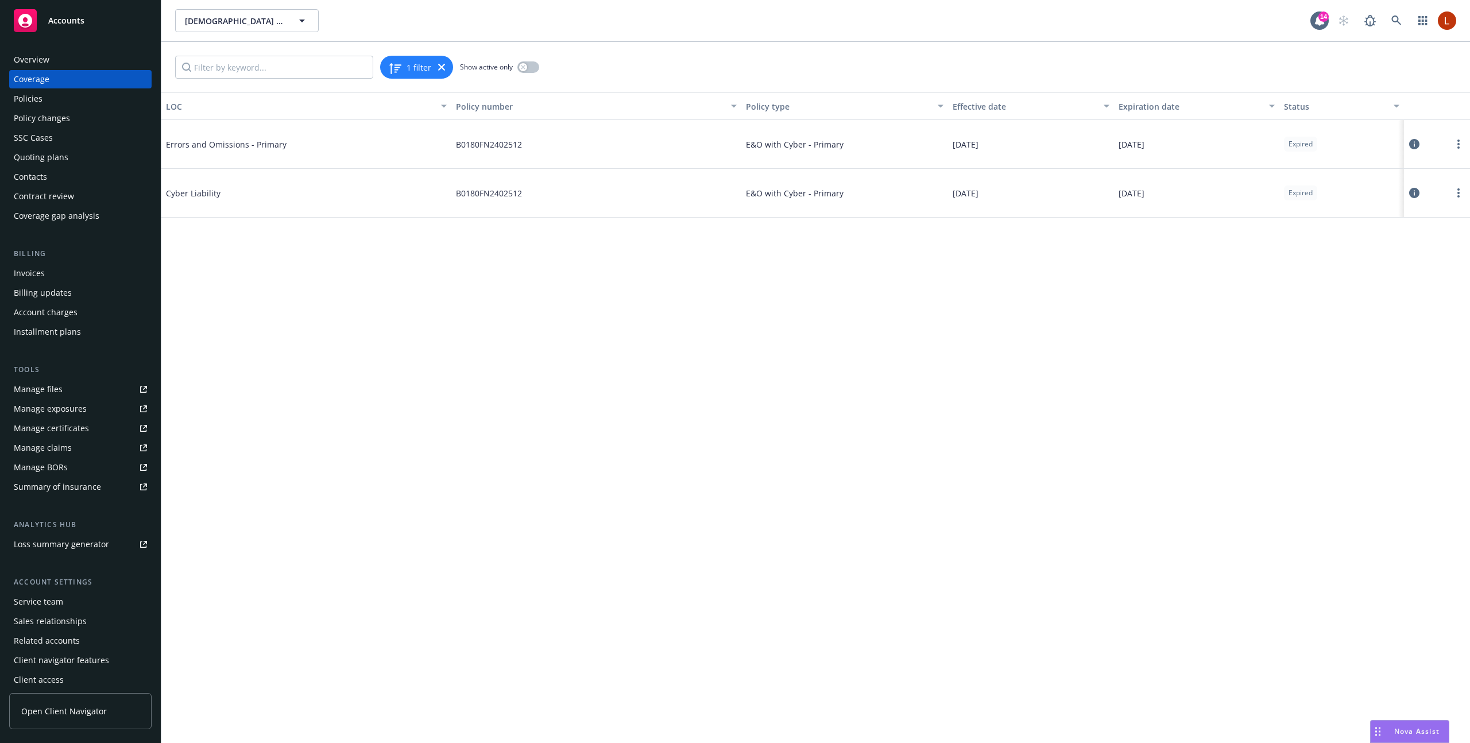
click at [1412, 197] on icon at bounding box center [1414, 193] width 10 height 10
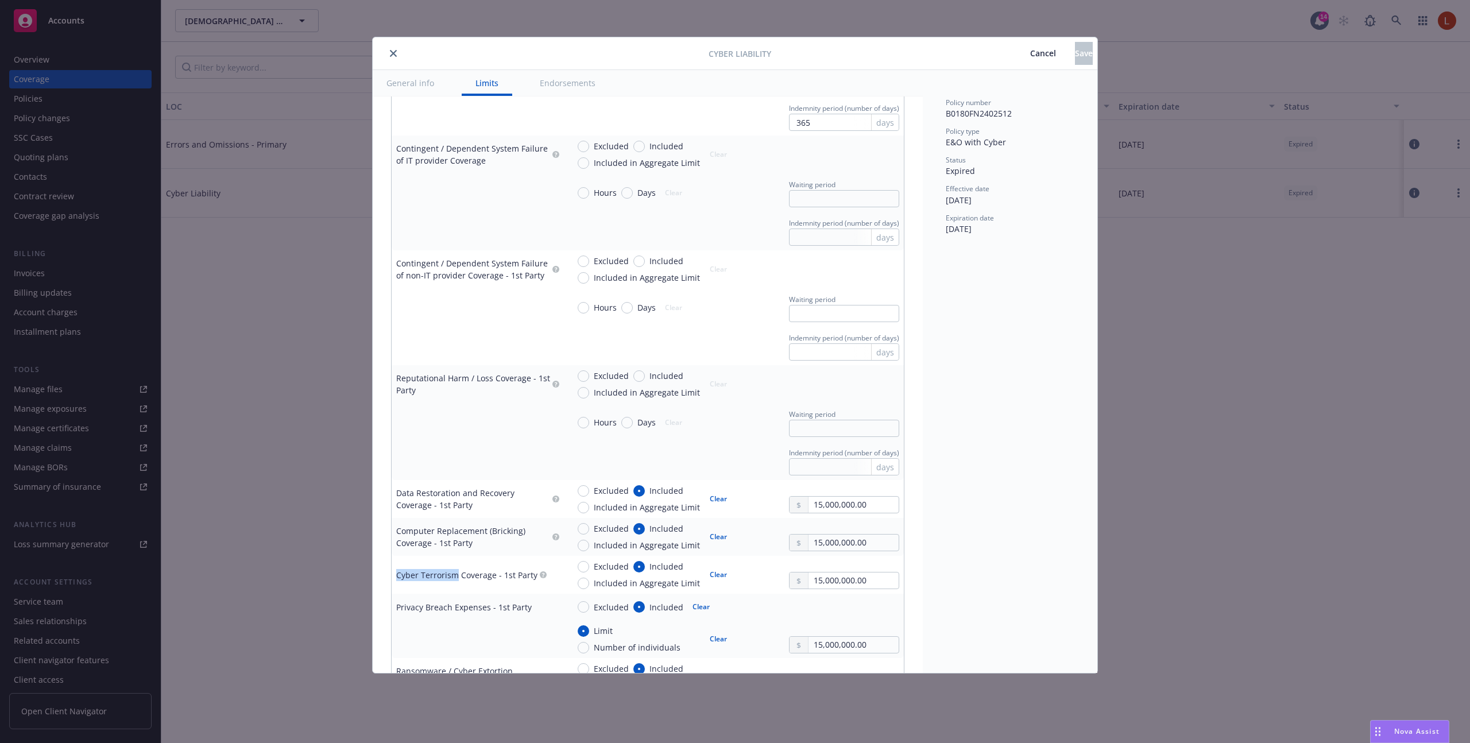
scroll to position [1104, 0]
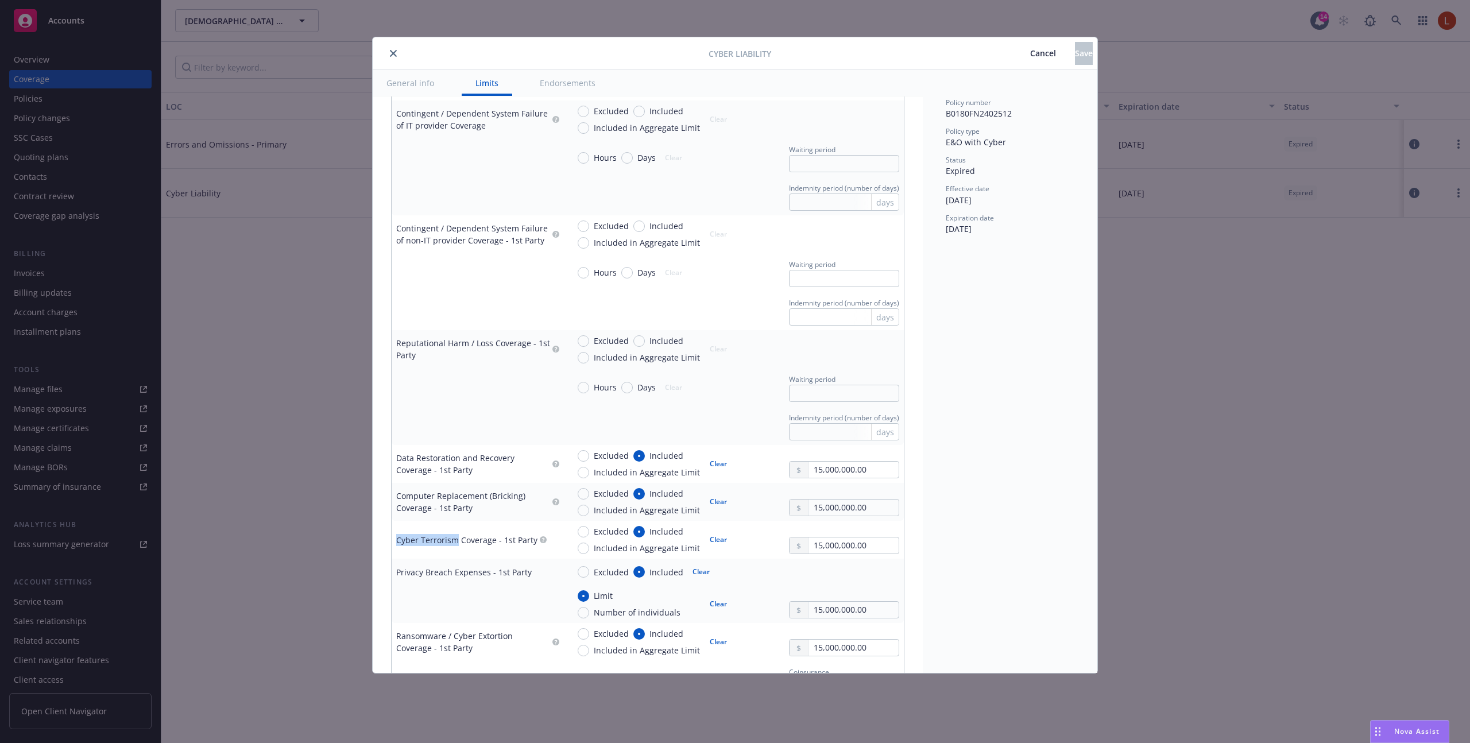
click at [542, 541] on icon "button" at bounding box center [543, 540] width 3 height 4
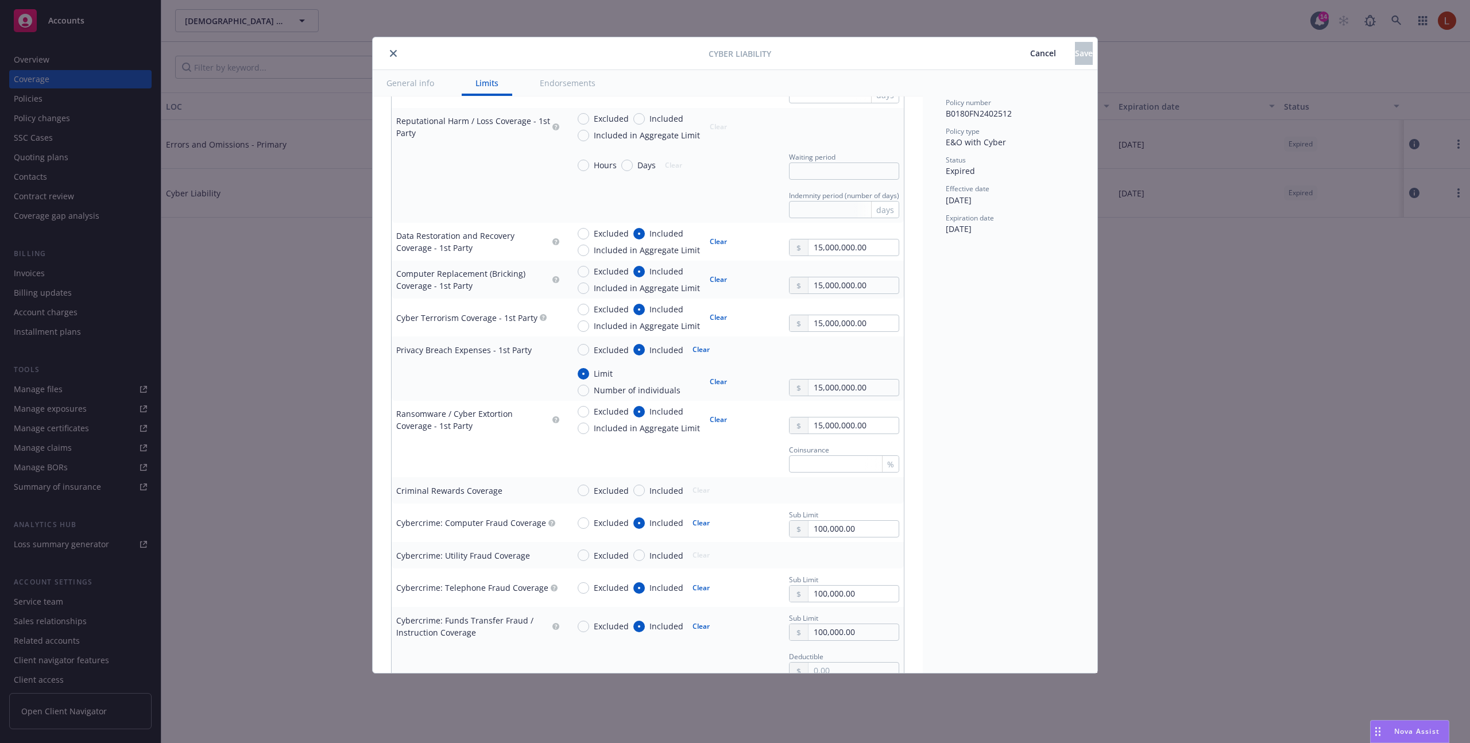
scroll to position [1325, 0]
click at [392, 56] on icon "close" at bounding box center [393, 53] width 7 height 7
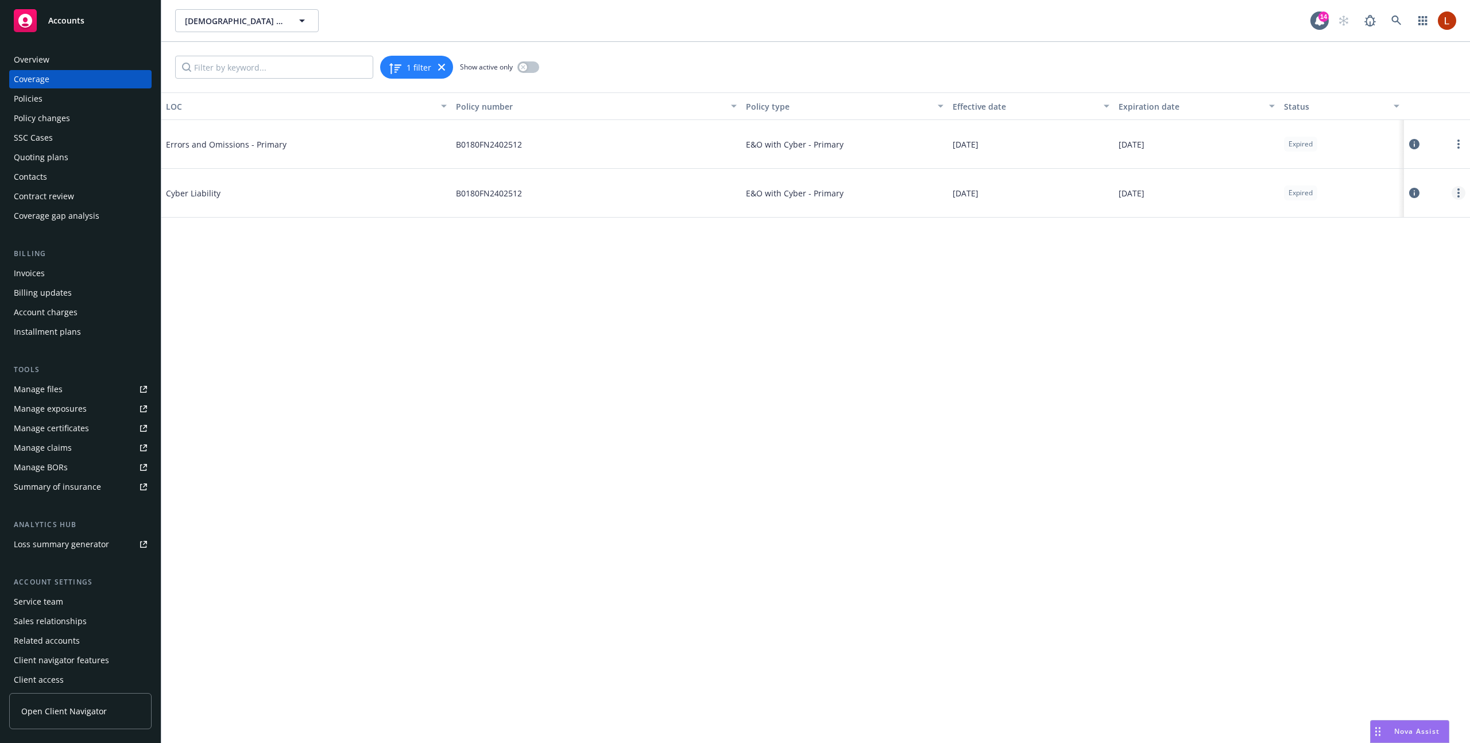
click at [1456, 192] on link "more" at bounding box center [1459, 193] width 14 height 14
click at [1390, 257] on link "View policy" at bounding box center [1389, 262] width 151 height 23
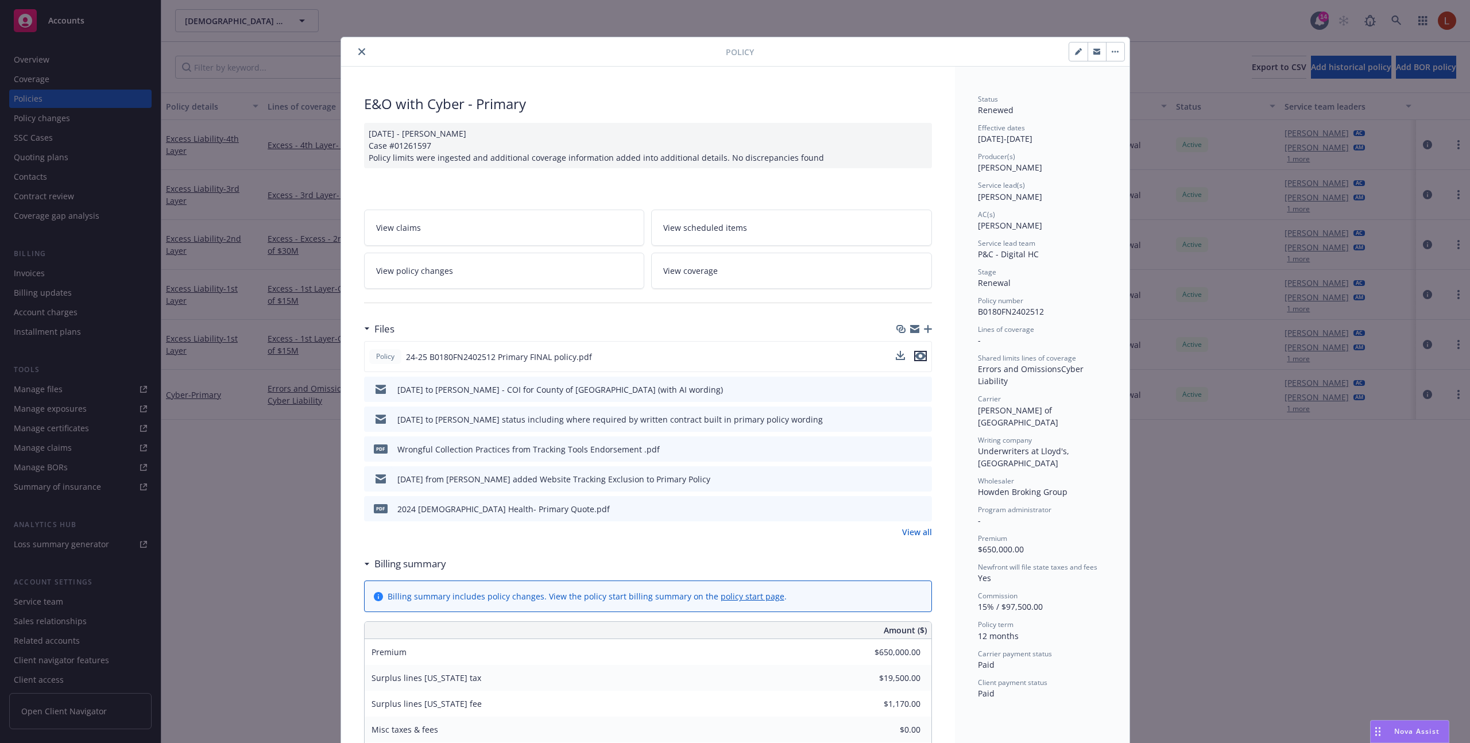
click at [918, 357] on icon "preview file" at bounding box center [920, 356] width 10 height 8
click at [754, 270] on link "View coverage" at bounding box center [791, 271] width 281 height 36
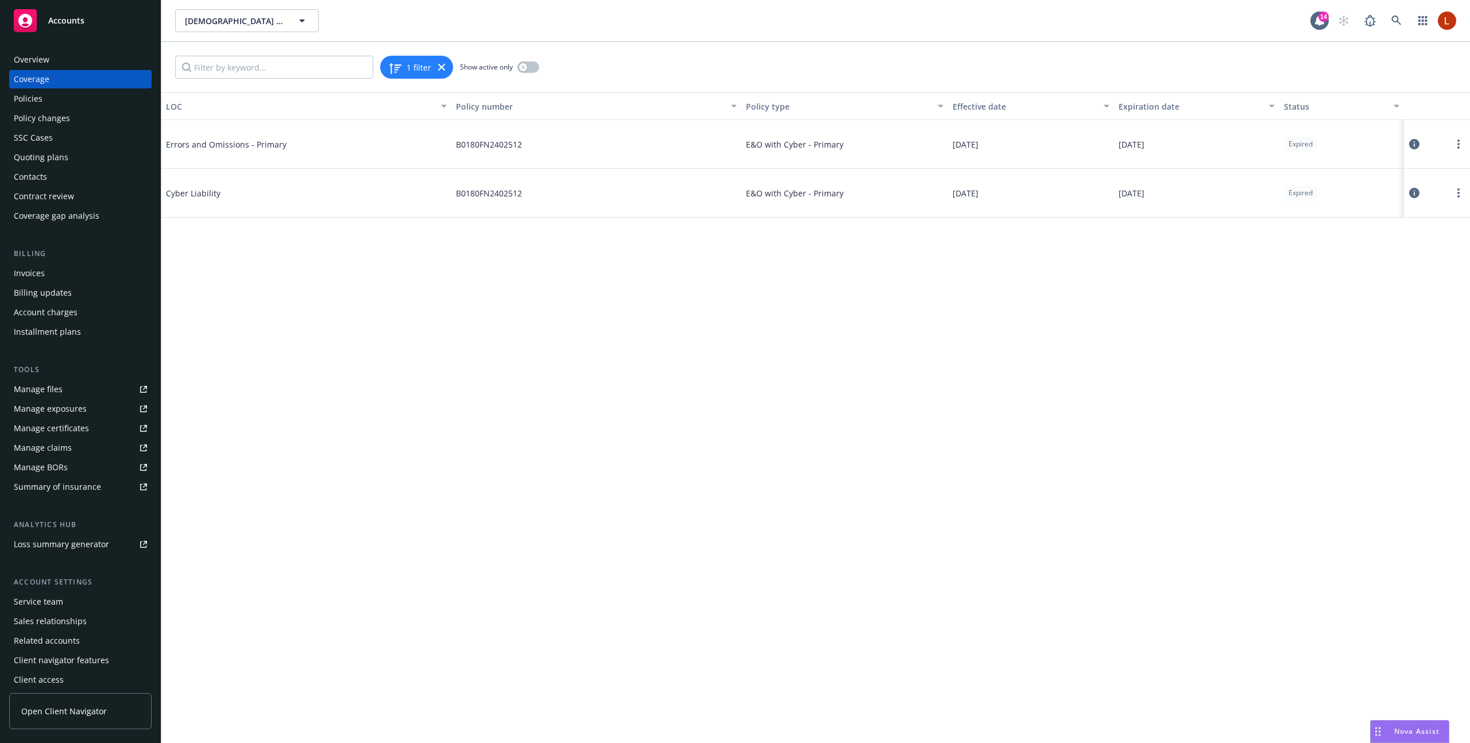
click at [1414, 195] on icon at bounding box center [1414, 193] width 10 height 10
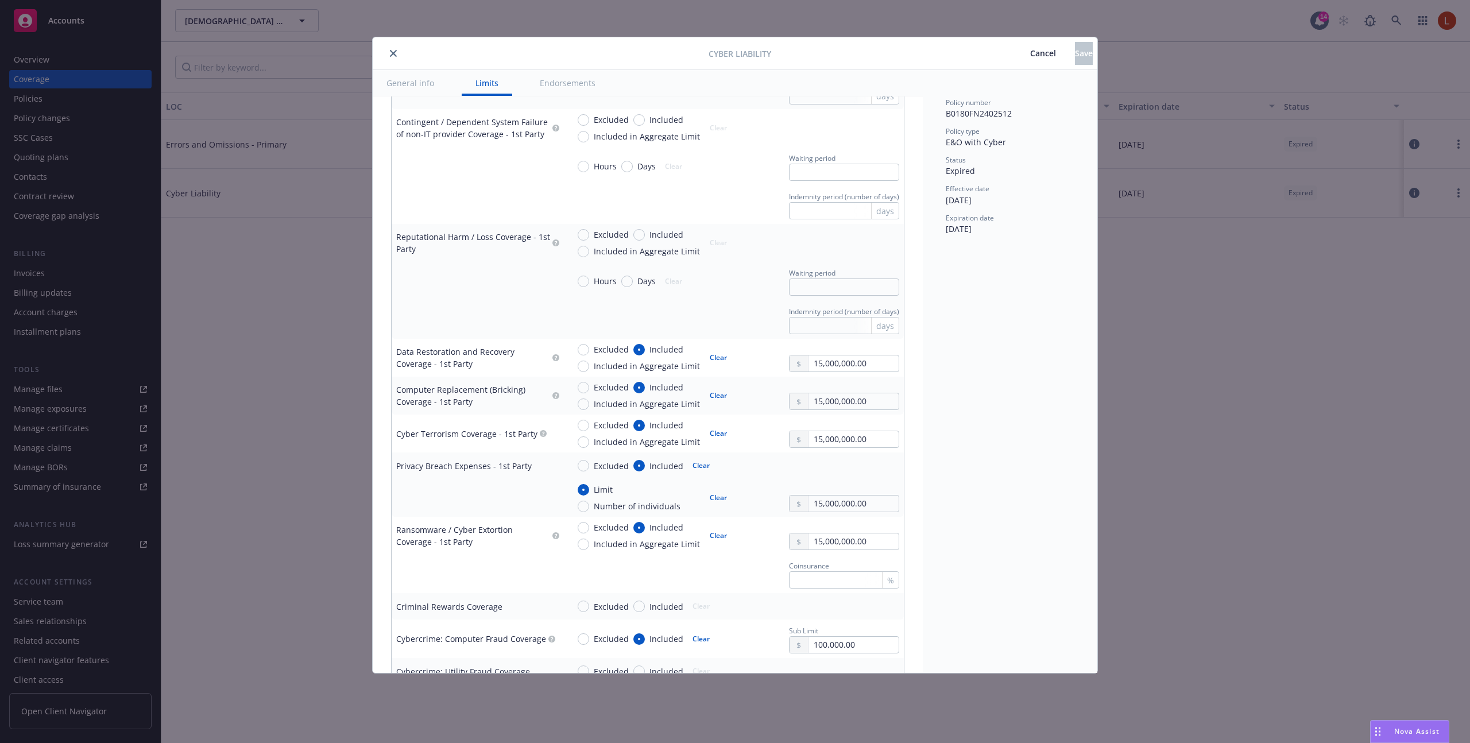
scroll to position [1216, 0]
